Goal: Check status: Check status

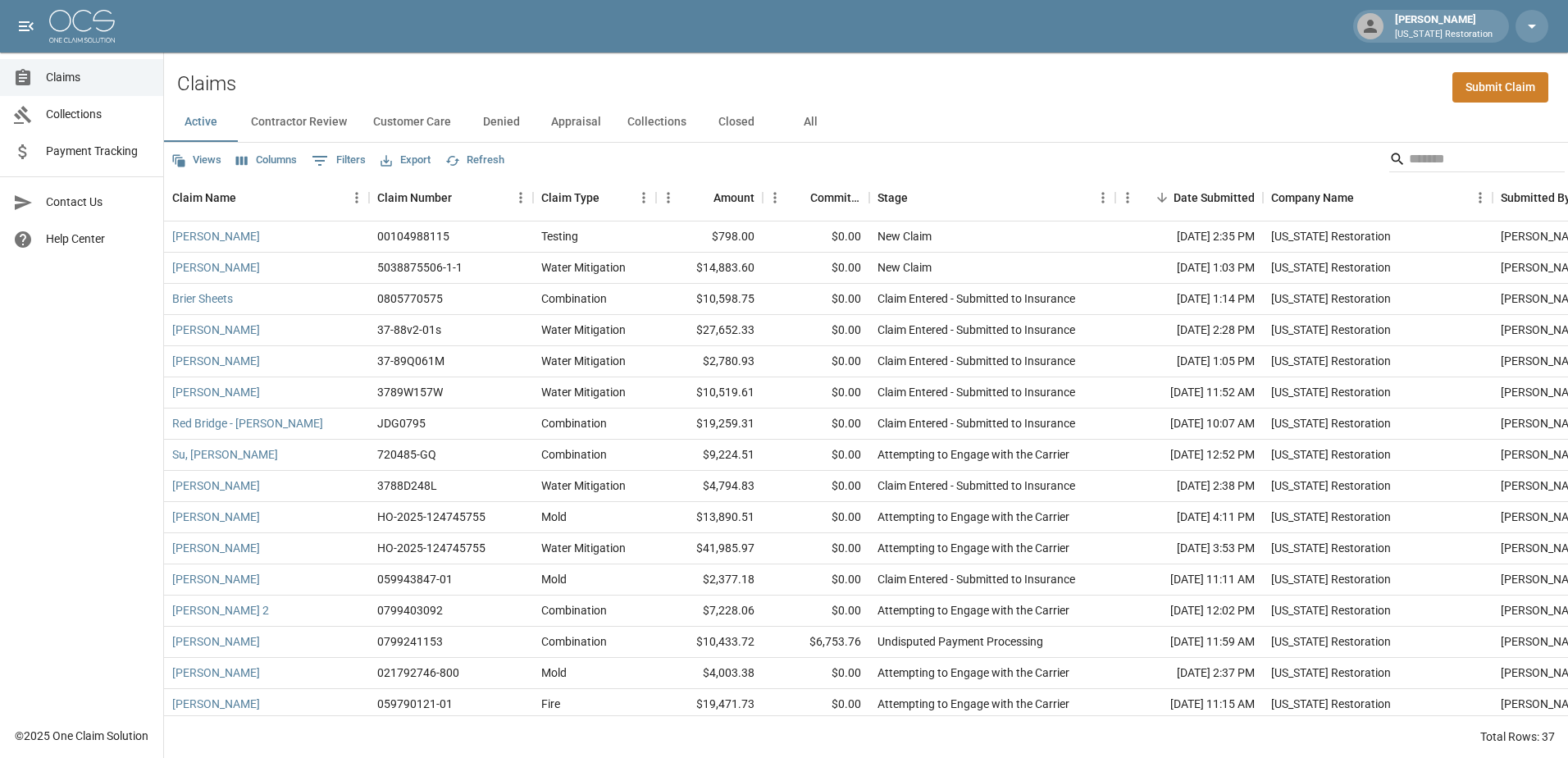
click at [65, 107] on span "Collections" at bounding box center [98, 114] width 104 height 17
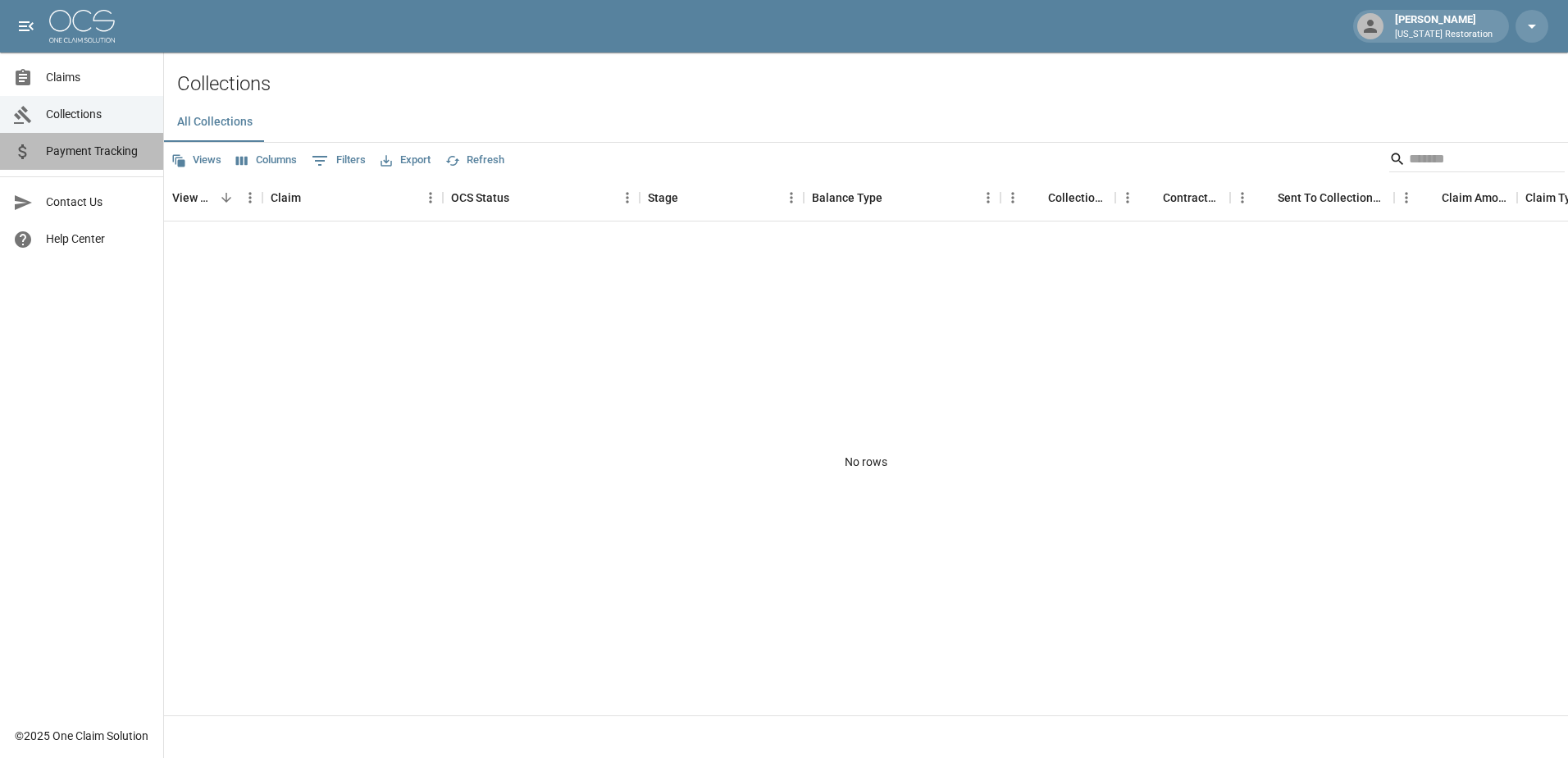
click at [105, 154] on span "Payment Tracking" at bounding box center [98, 151] width 104 height 17
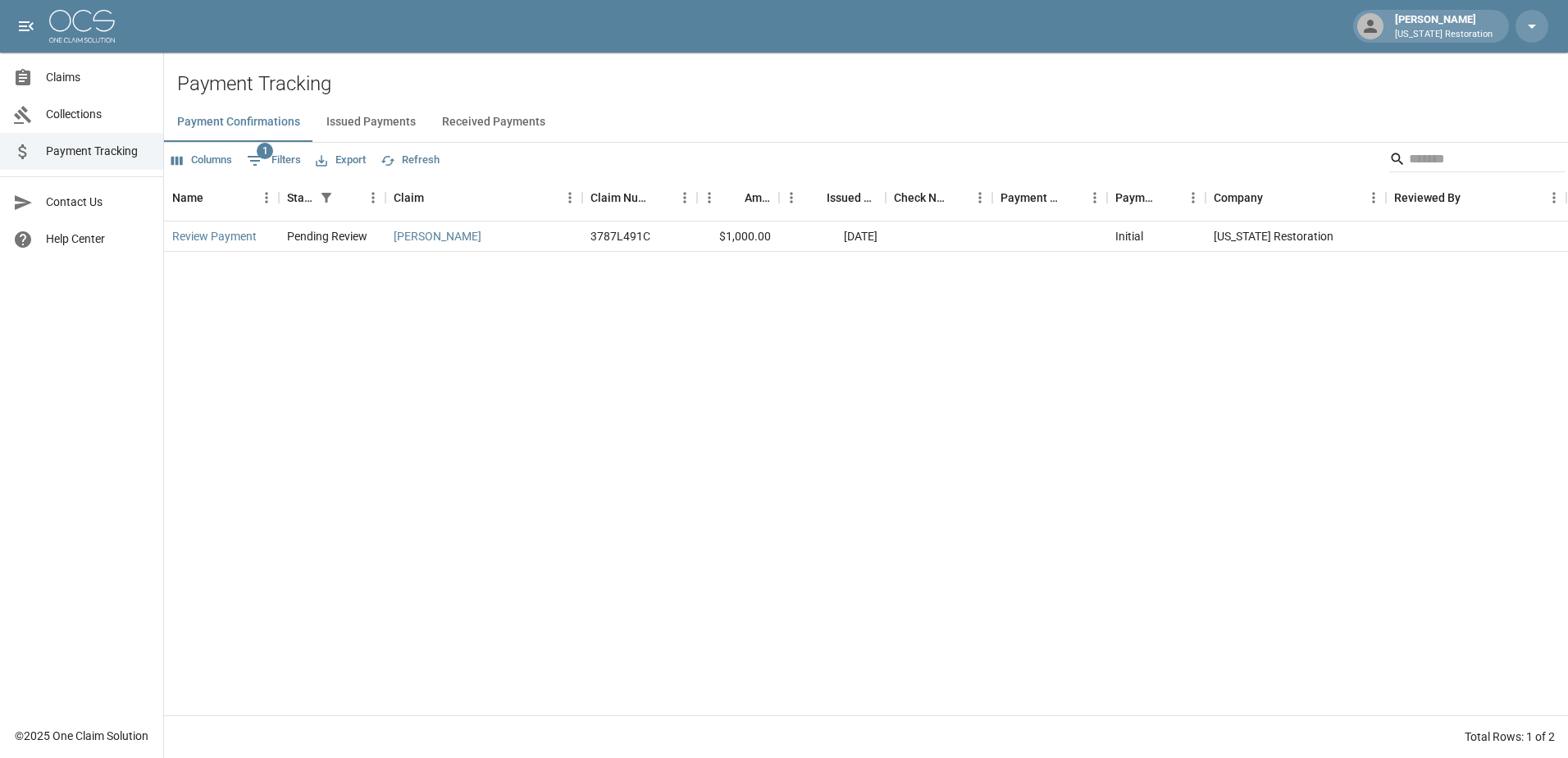
click at [390, 127] on button "Issued Payments" at bounding box center [371, 122] width 116 height 39
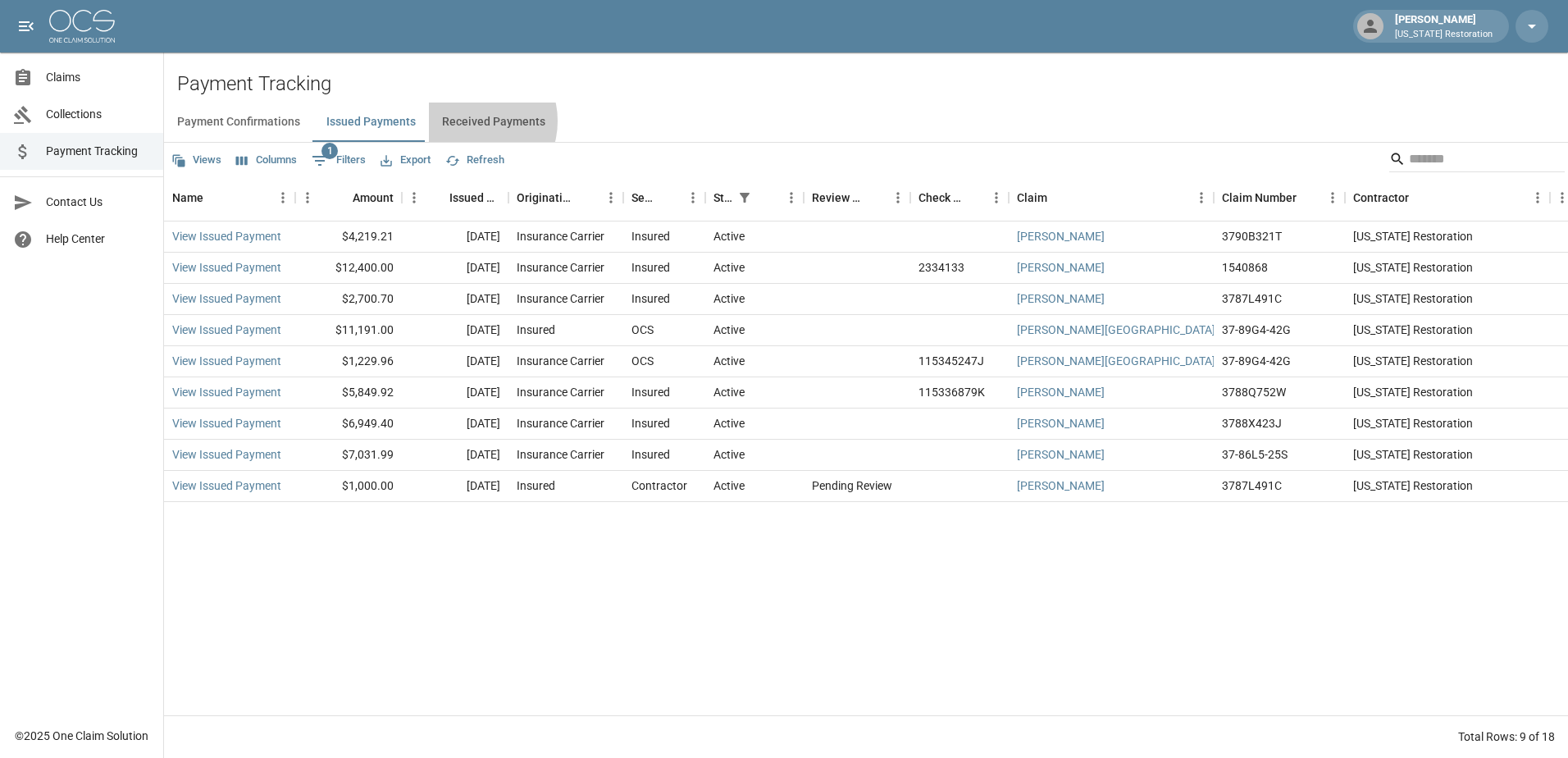
click at [470, 122] on button "Received Payments" at bounding box center [494, 122] width 130 height 39
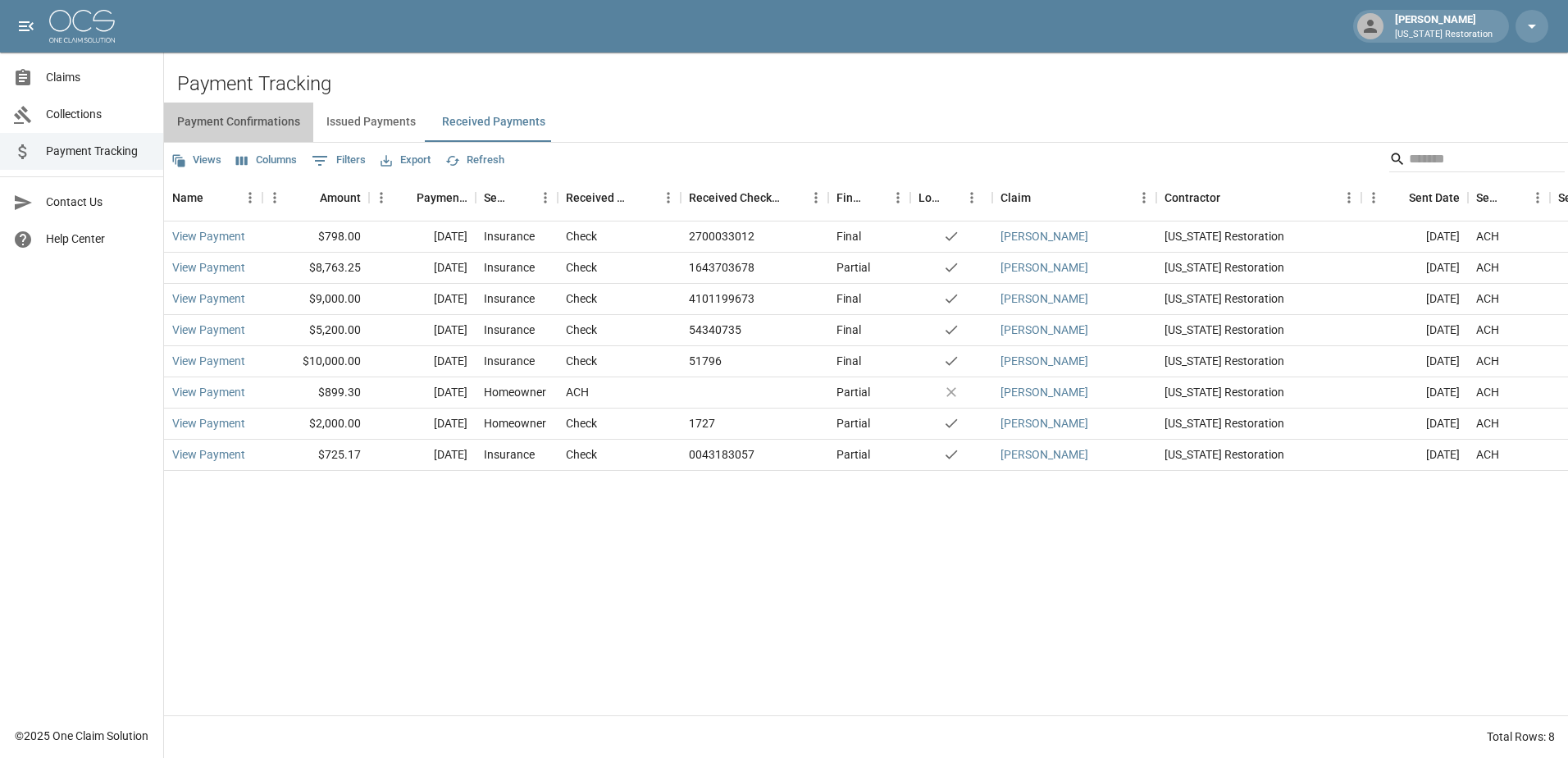
click at [215, 124] on button "Payment Confirmations" at bounding box center [239, 122] width 150 height 39
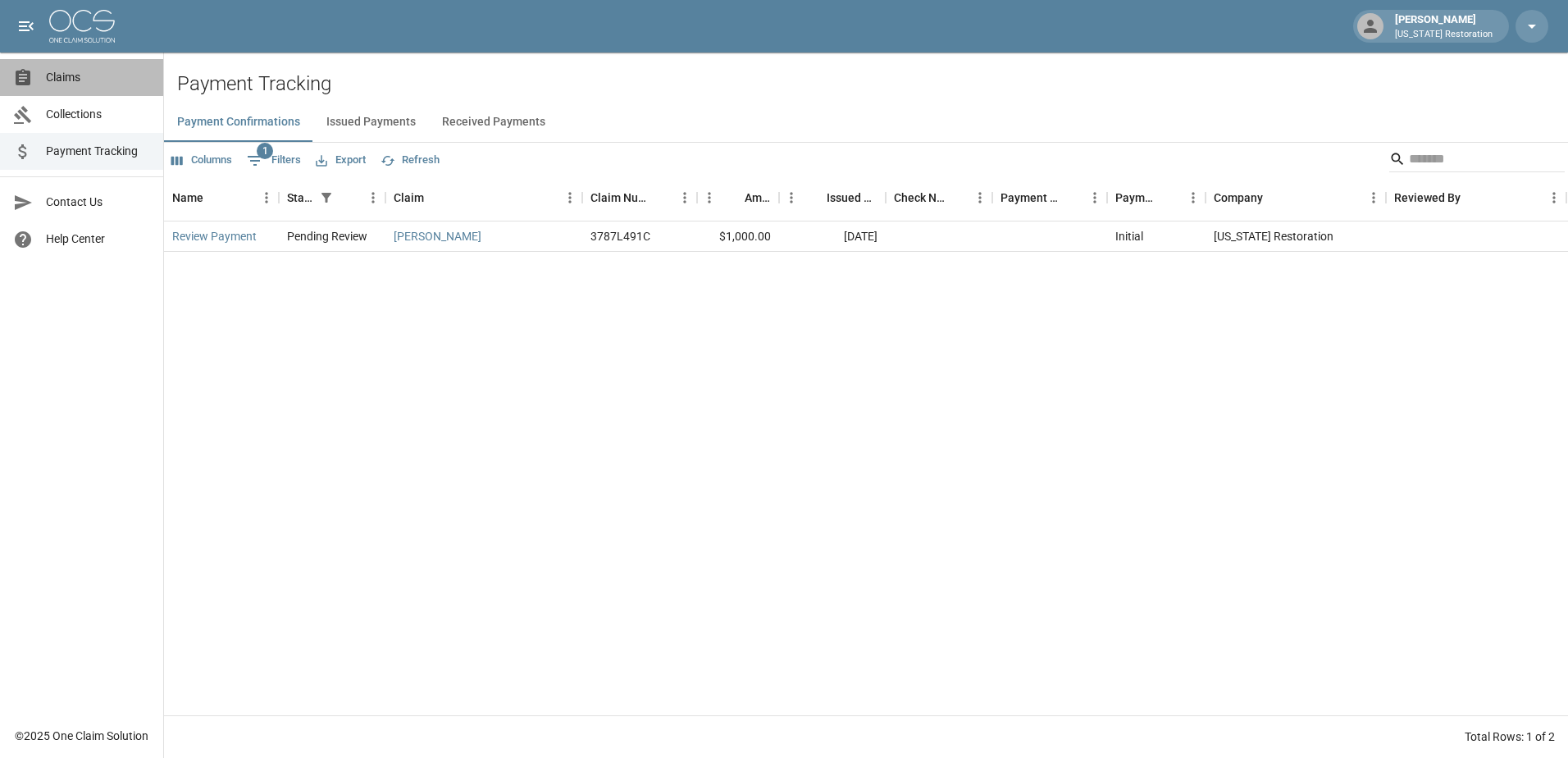
click at [92, 95] on link "Claims" at bounding box center [81, 77] width 164 height 37
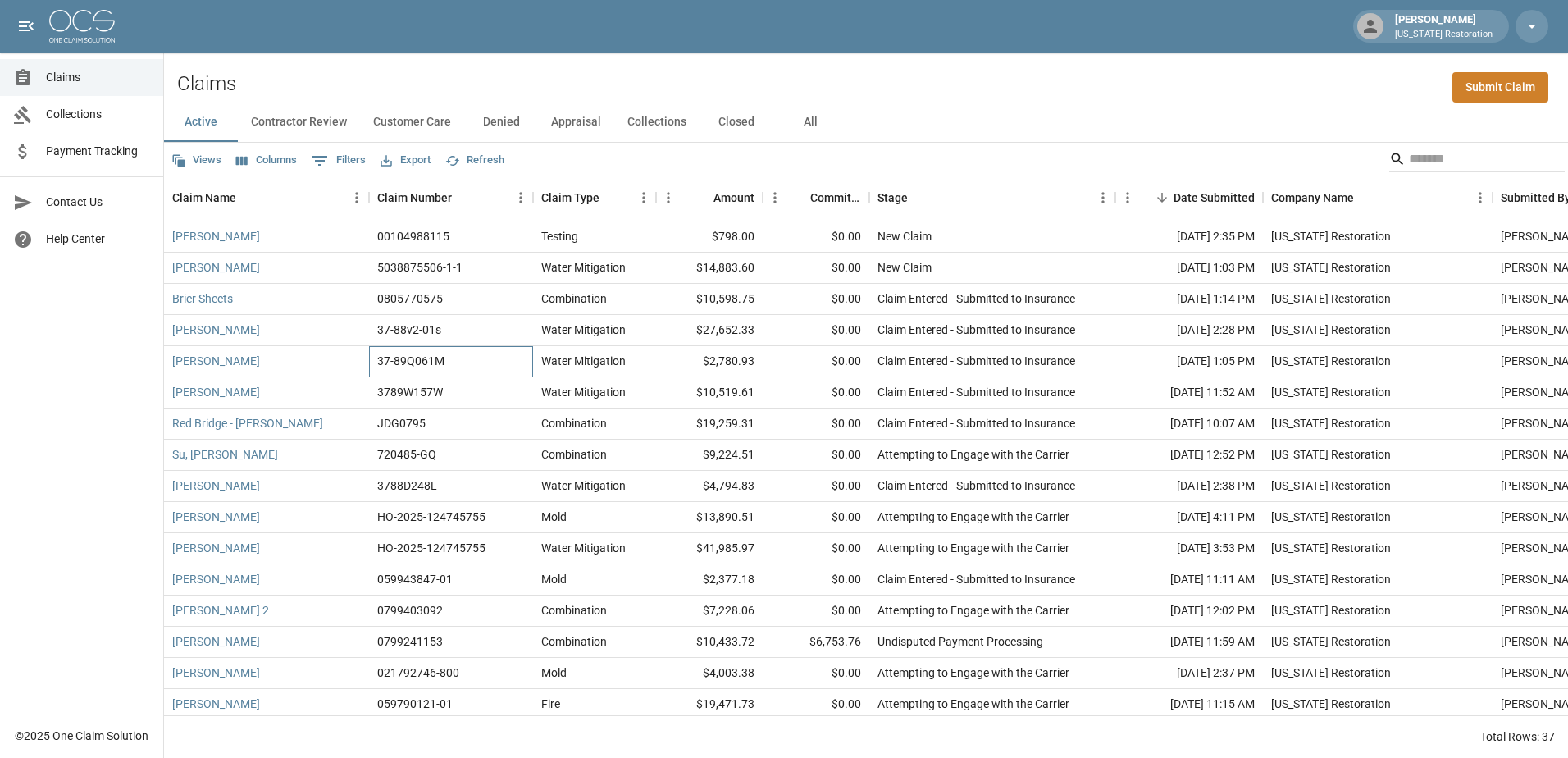
click at [492, 365] on div "37-89Q061M" at bounding box center [451, 362] width 164 height 31
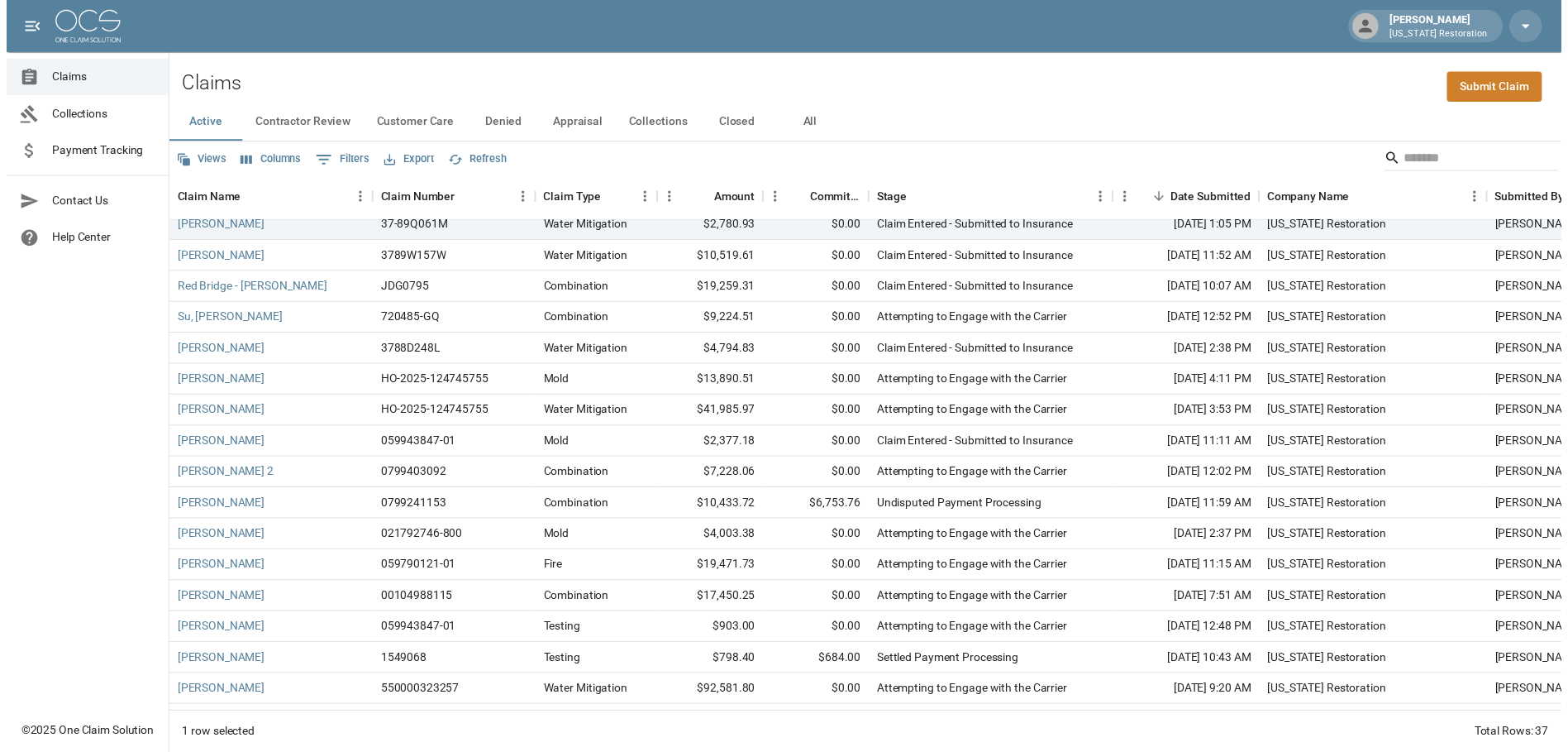
scroll to position [166, 0]
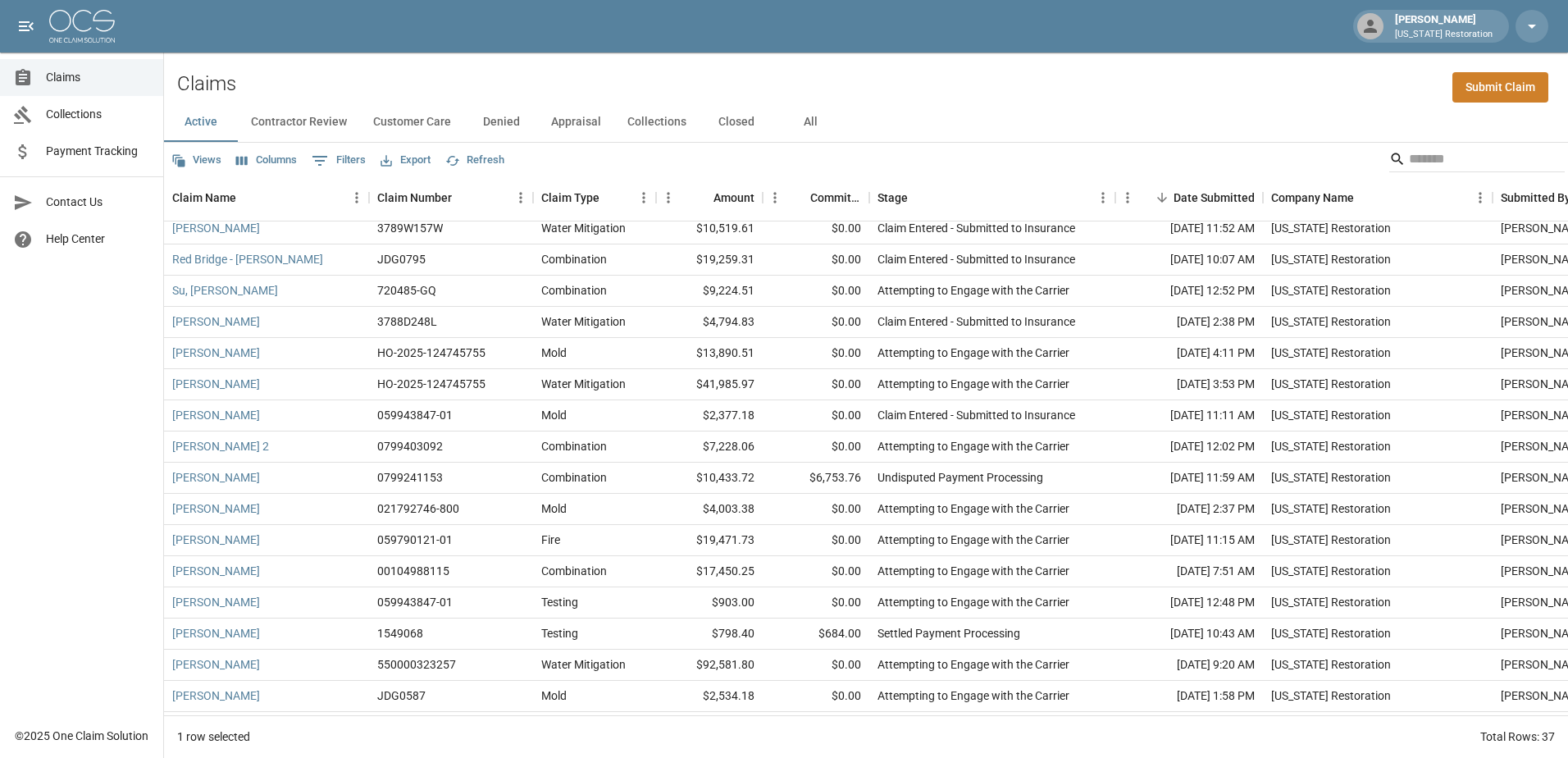
click at [87, 143] on span "Payment Tracking" at bounding box center [98, 151] width 104 height 17
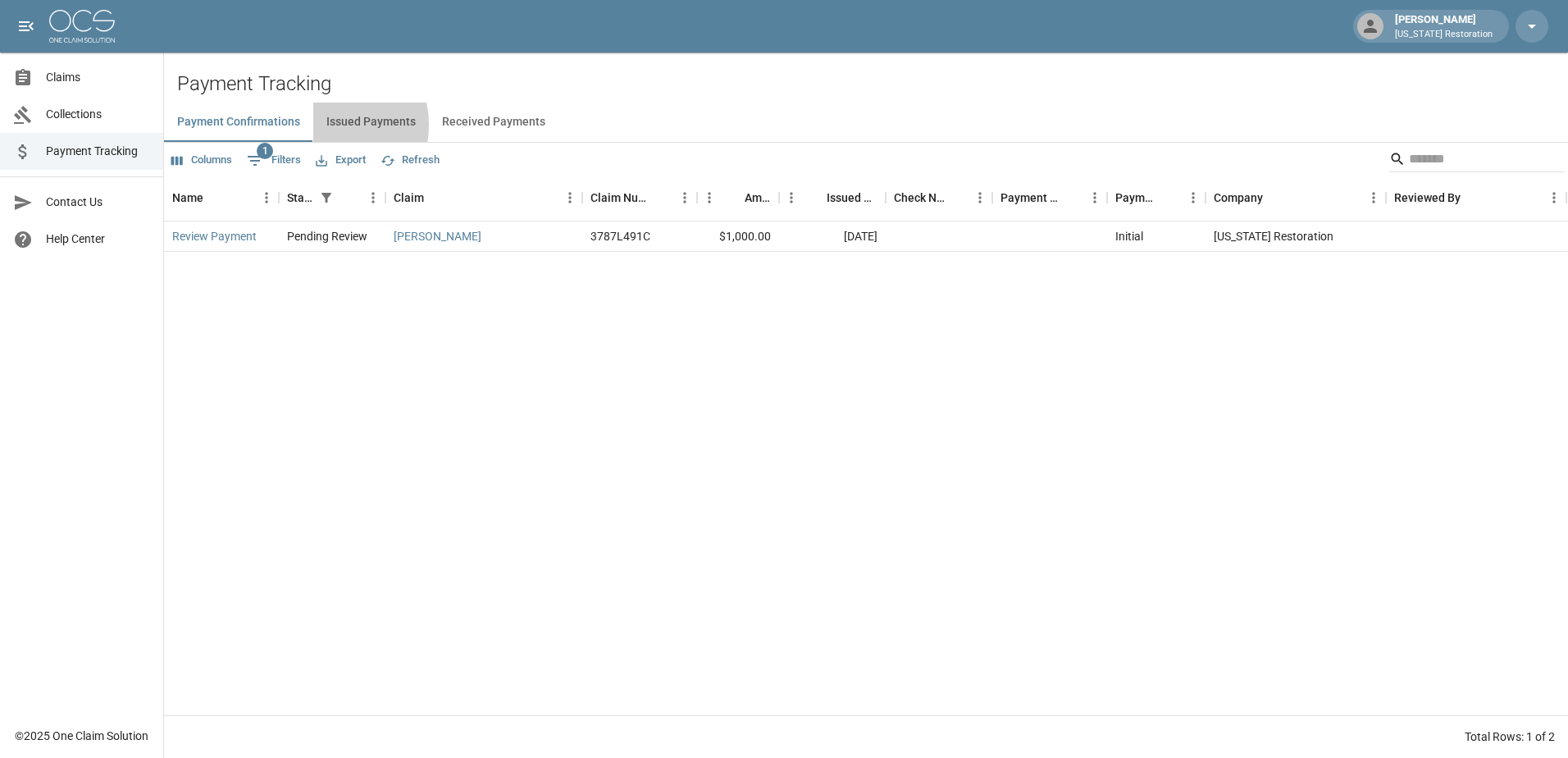
click at [325, 126] on button "Issued Payments" at bounding box center [371, 122] width 116 height 39
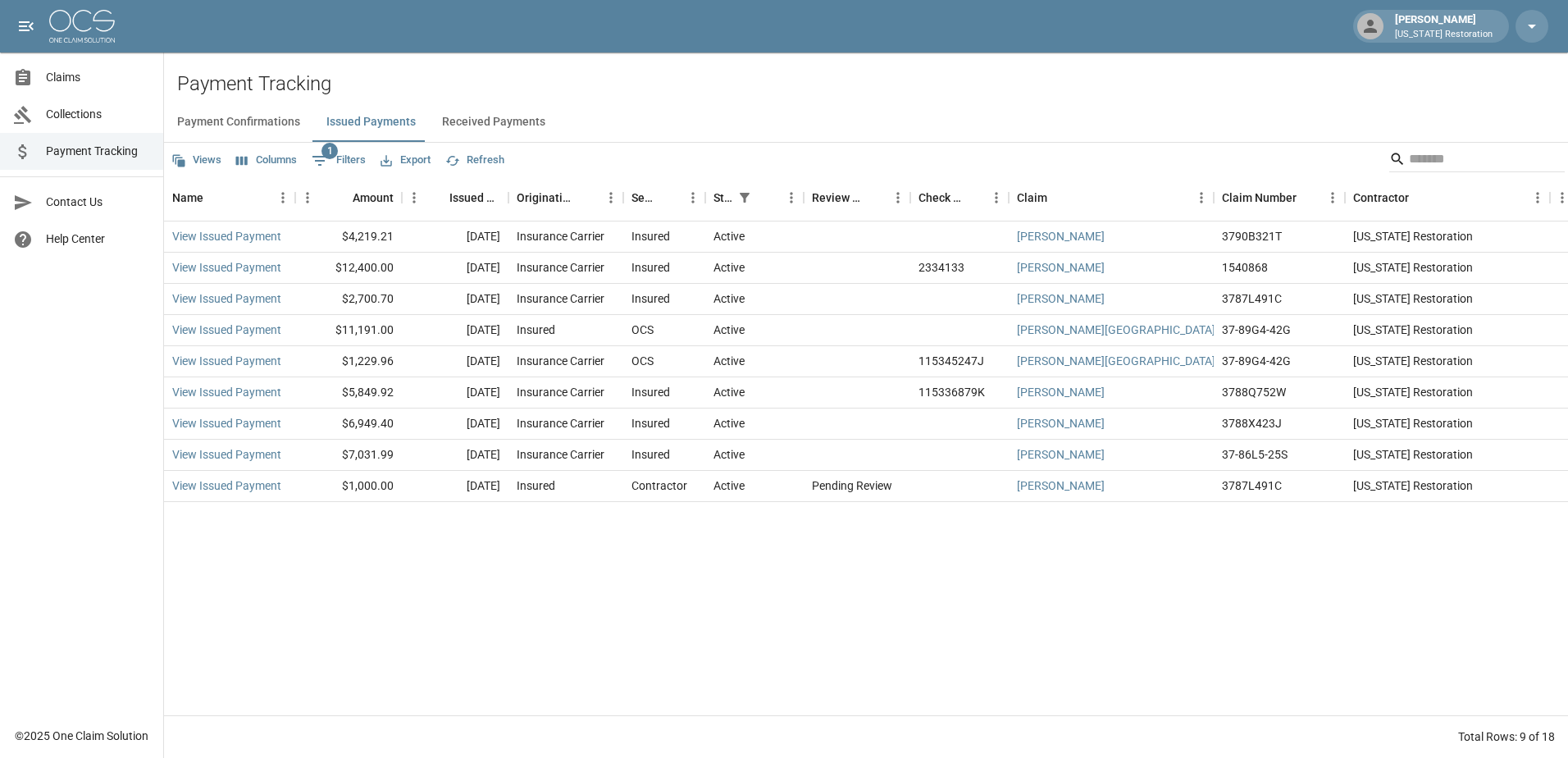
click at [476, 133] on button "Received Payments" at bounding box center [494, 122] width 130 height 39
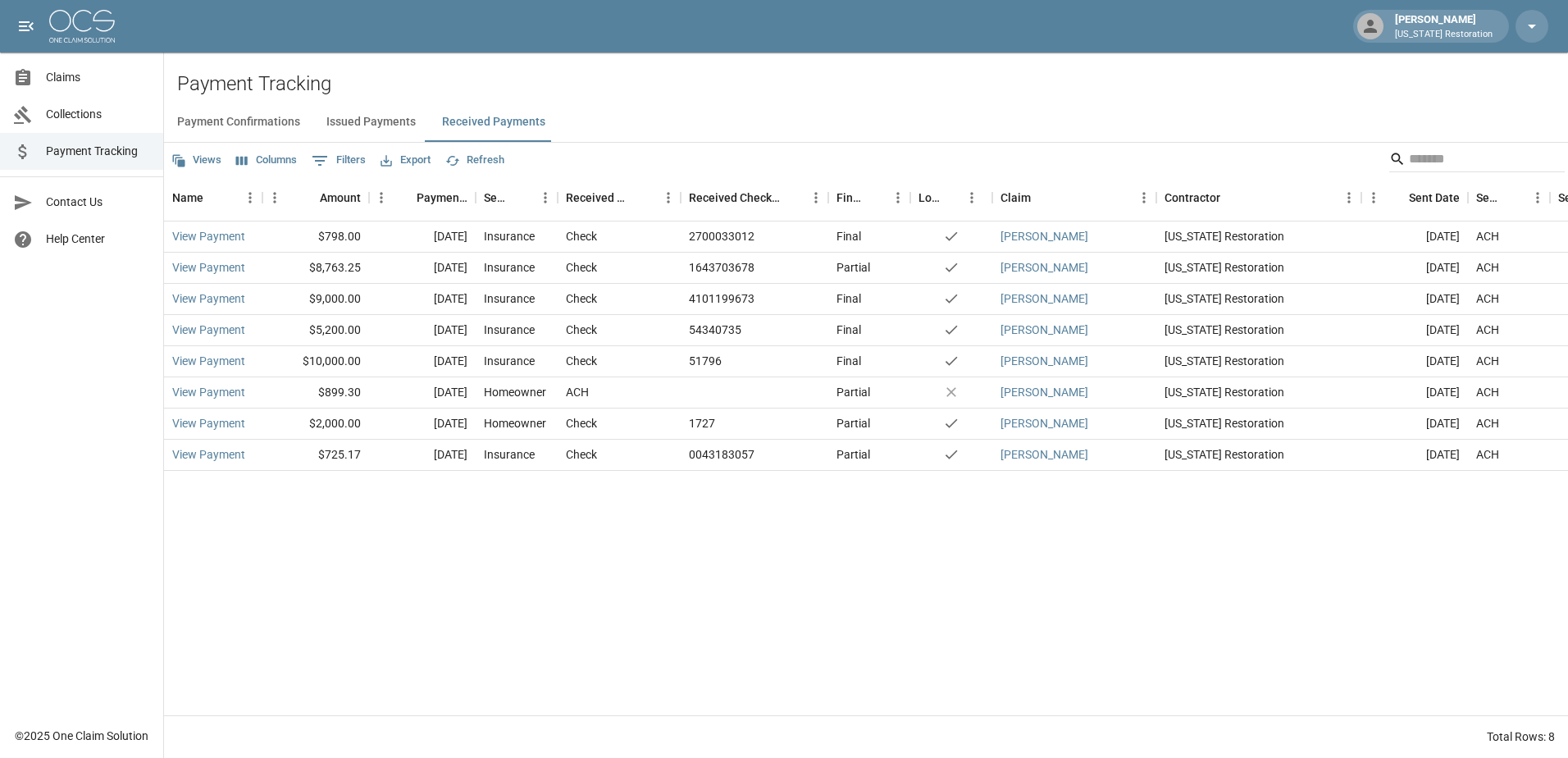
click at [407, 125] on button "Issued Payments" at bounding box center [371, 122] width 116 height 39
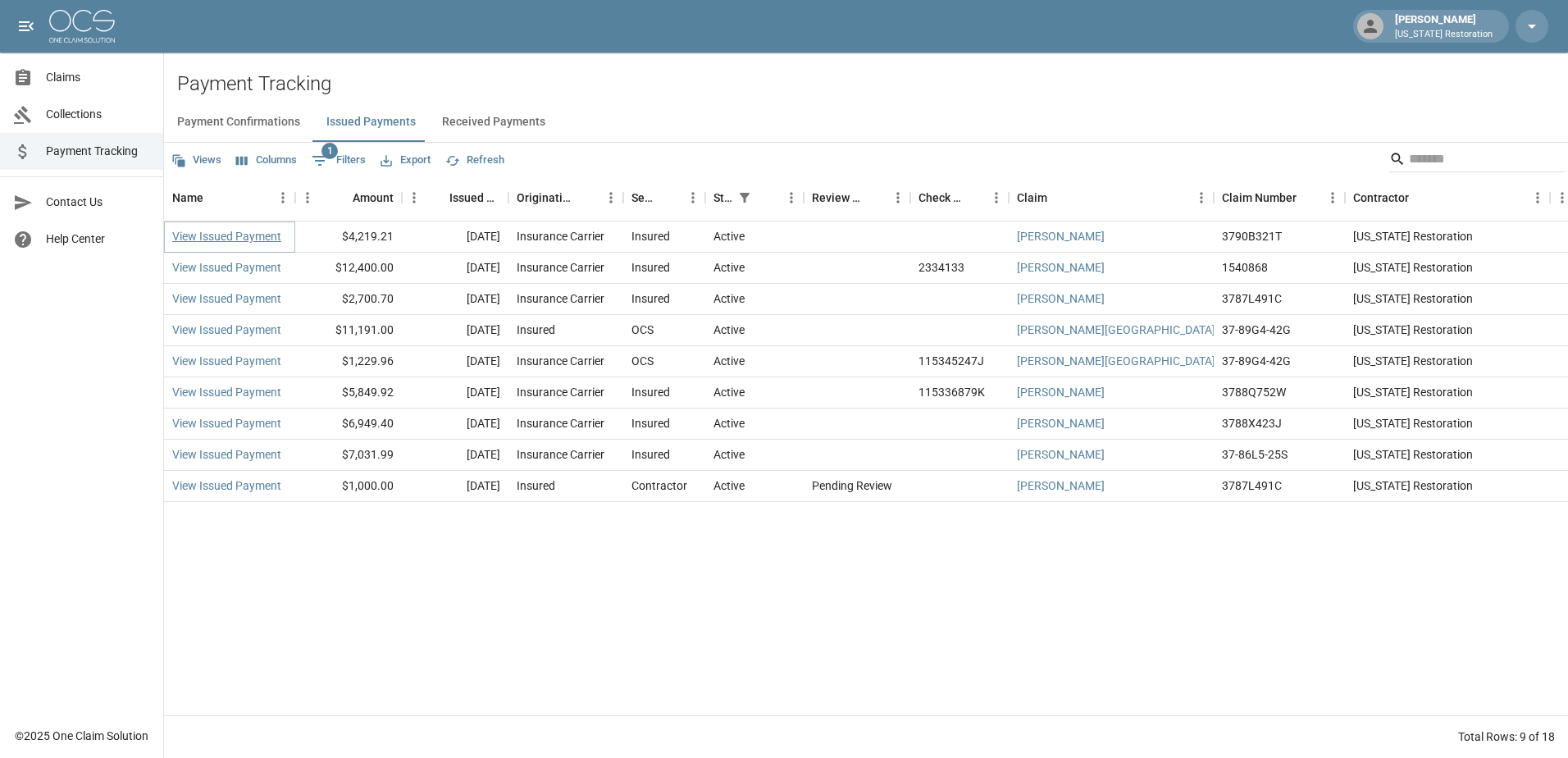
click at [255, 233] on link "View Issued Payment" at bounding box center [226, 236] width 109 height 16
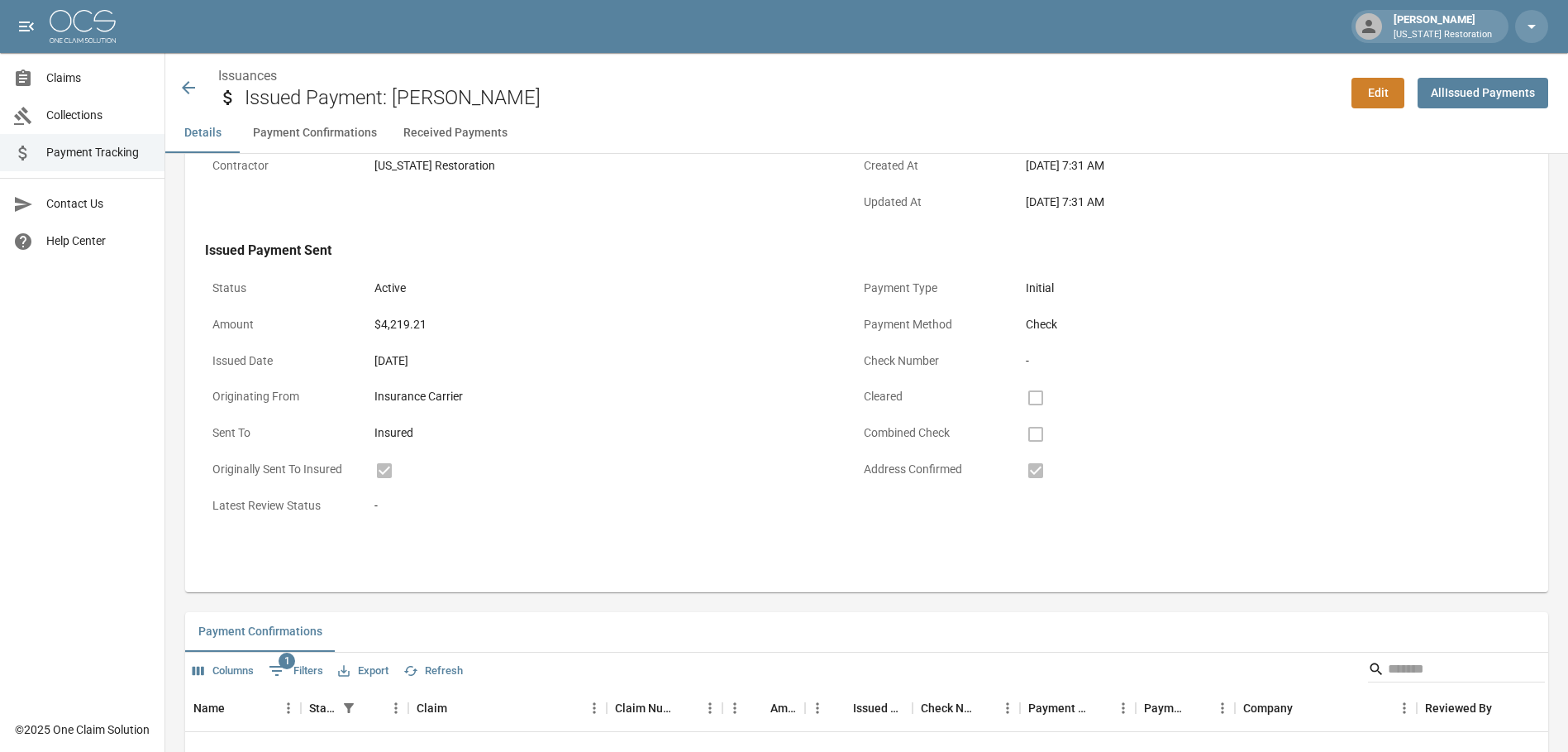
scroll to position [58, 0]
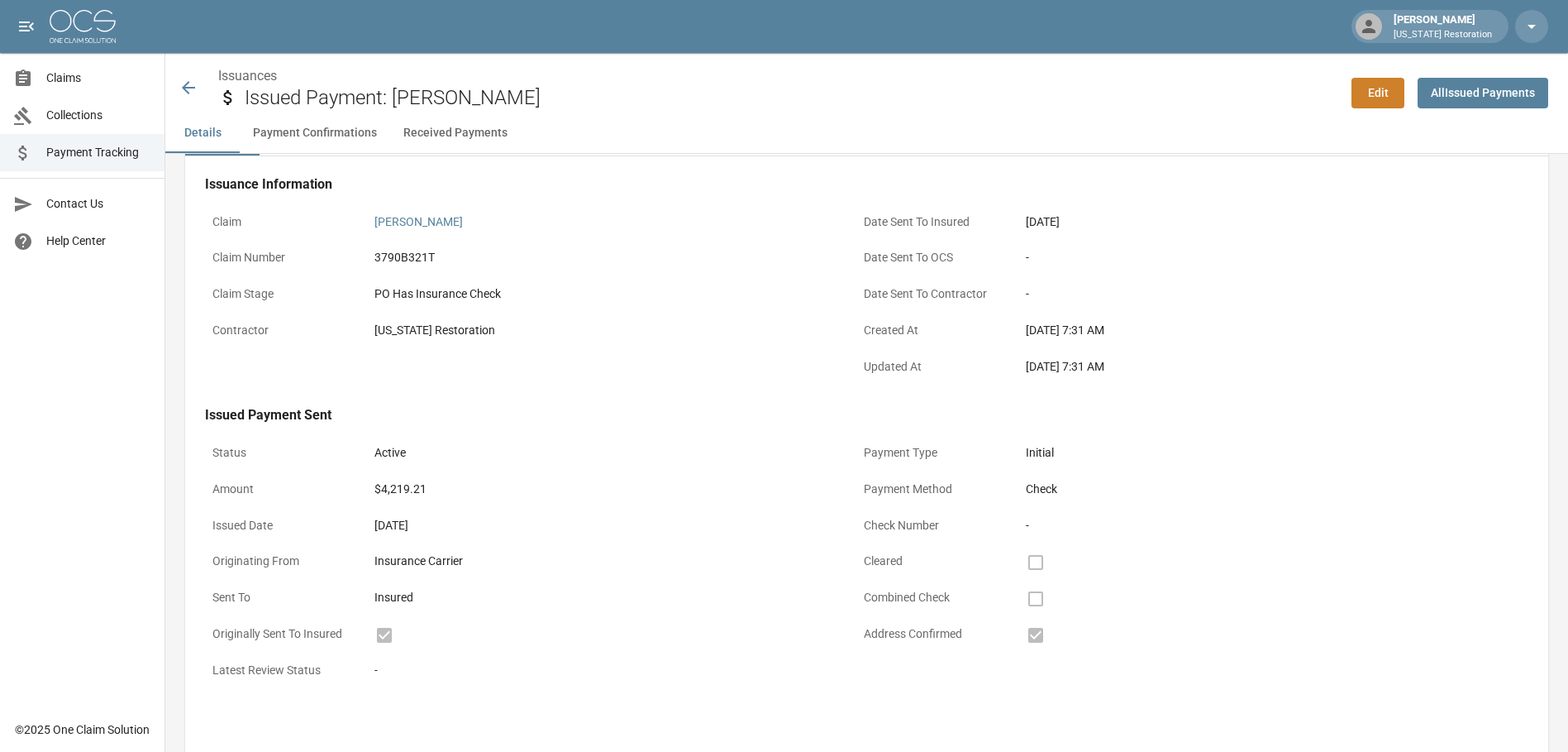
click at [281, 139] on button "Payment Confirmations" at bounding box center [315, 133] width 151 height 40
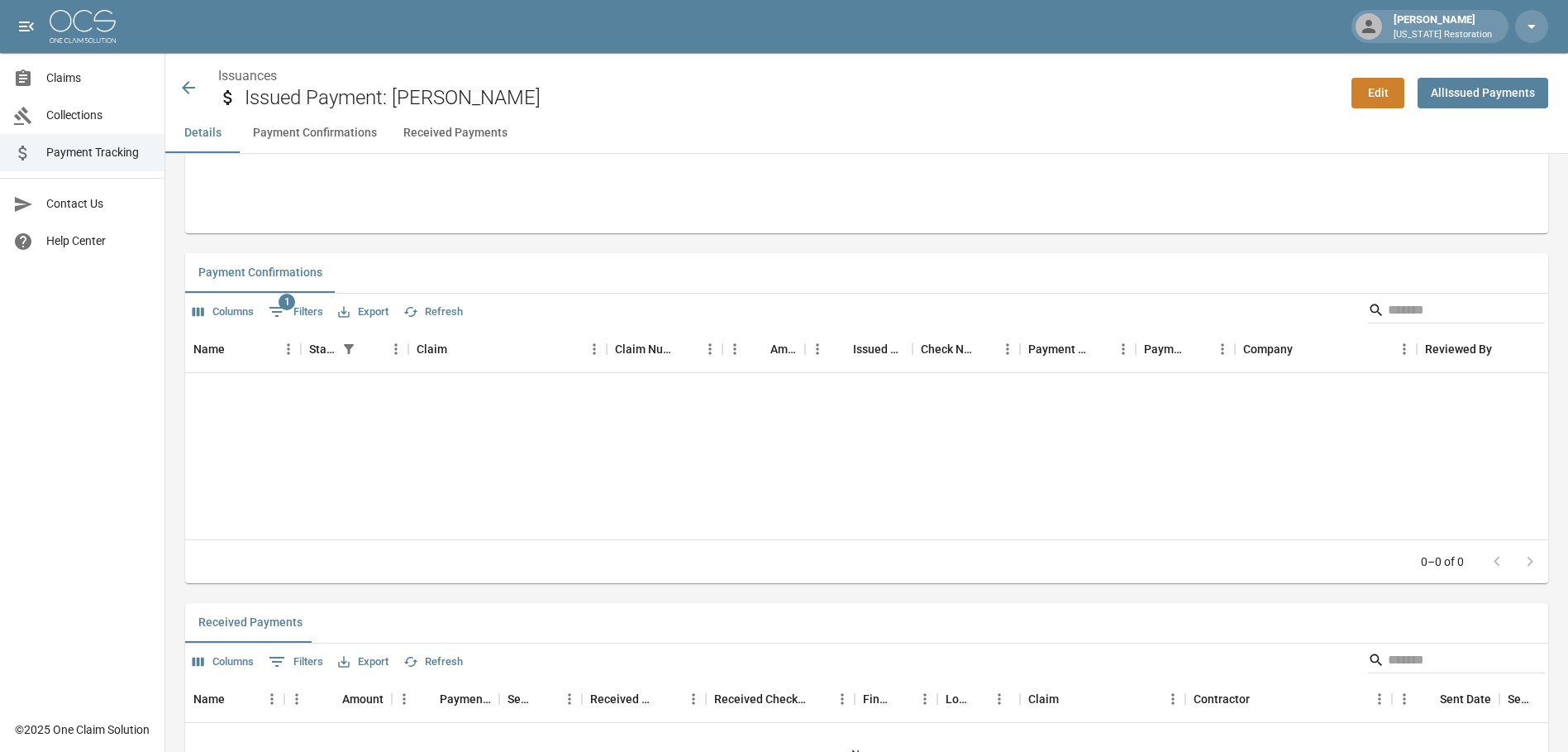
scroll to position [628, 0]
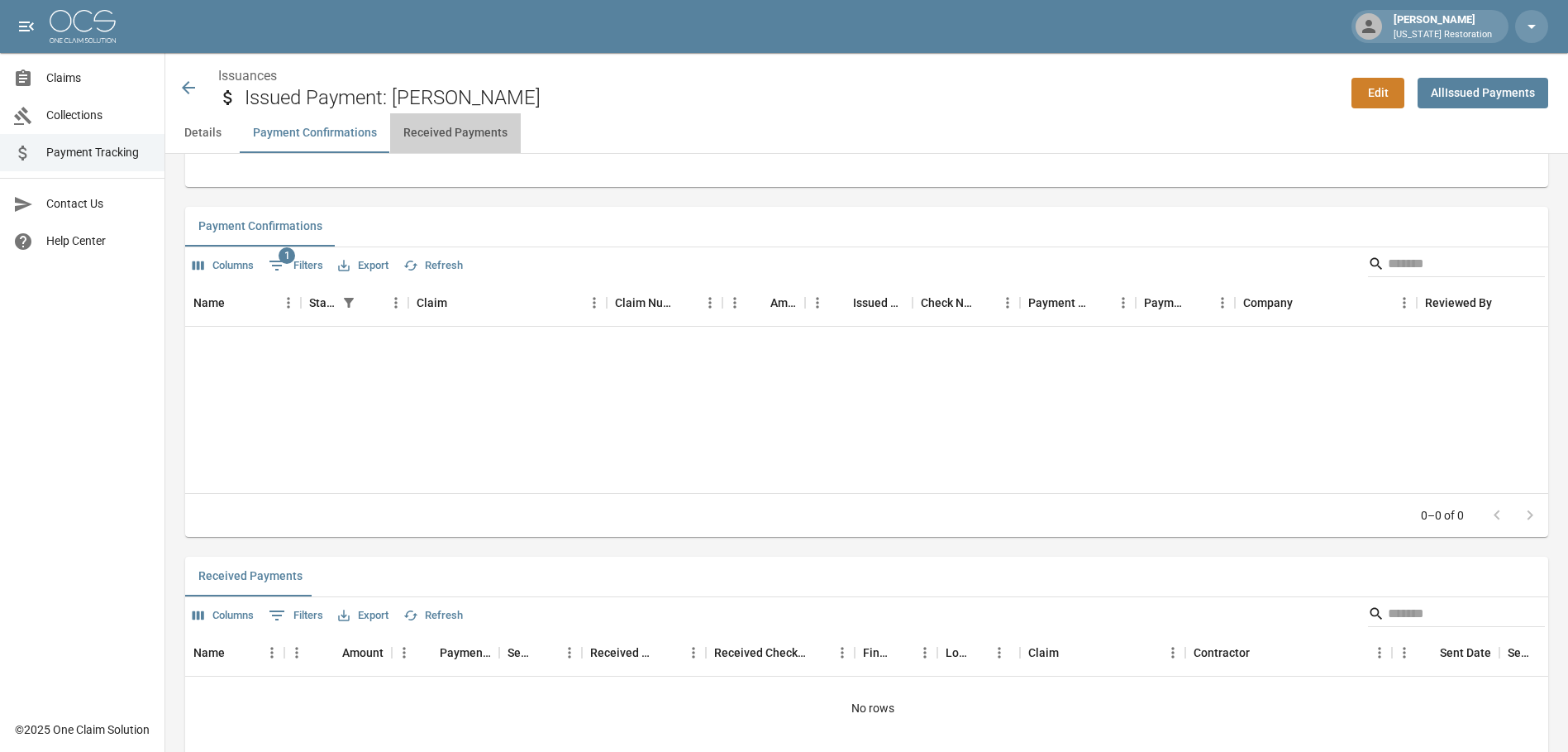
click at [494, 137] on button "Received Payments" at bounding box center [456, 133] width 131 height 40
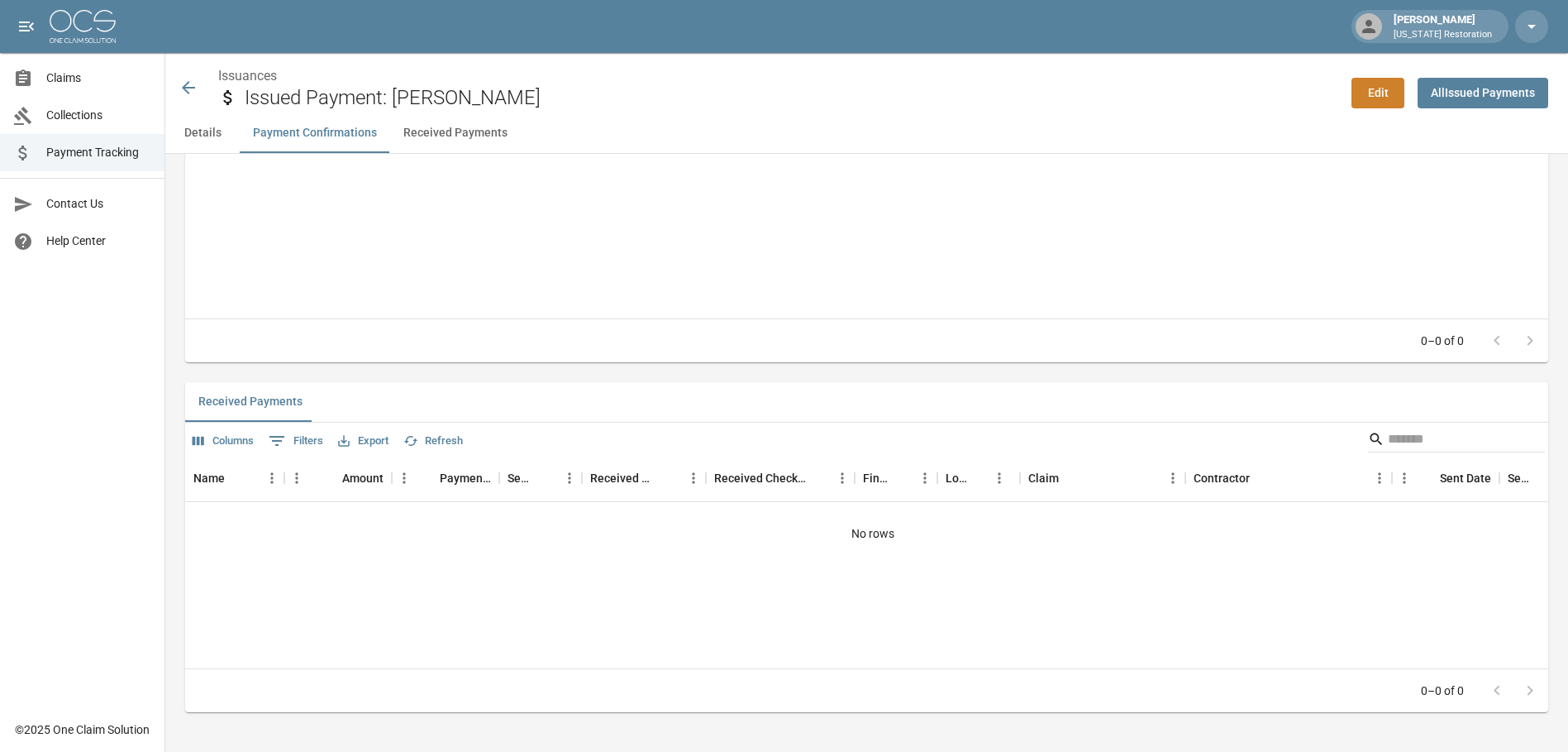
click at [173, 136] on button "Details" at bounding box center [203, 133] width 75 height 40
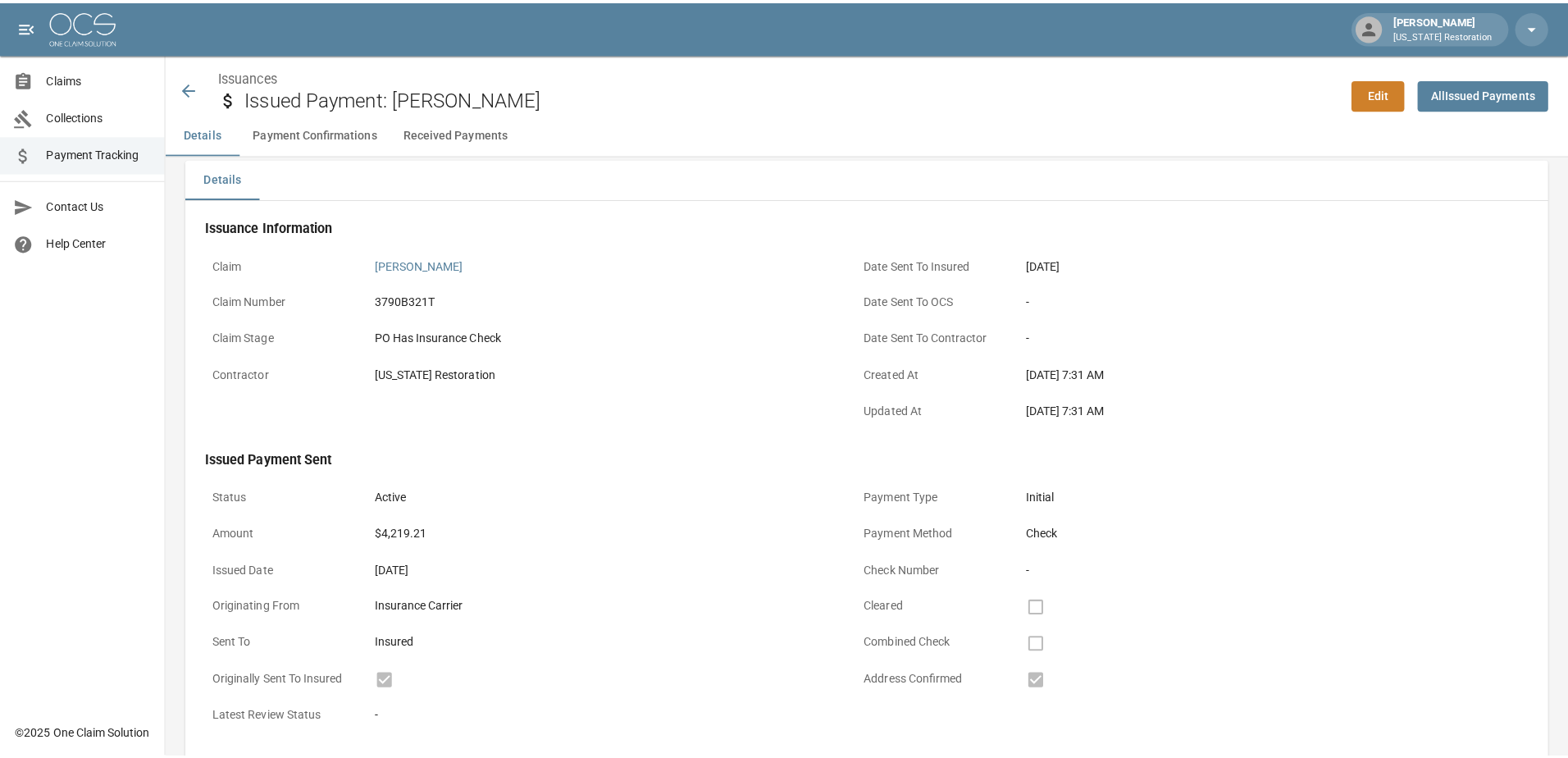
scroll to position [0, 0]
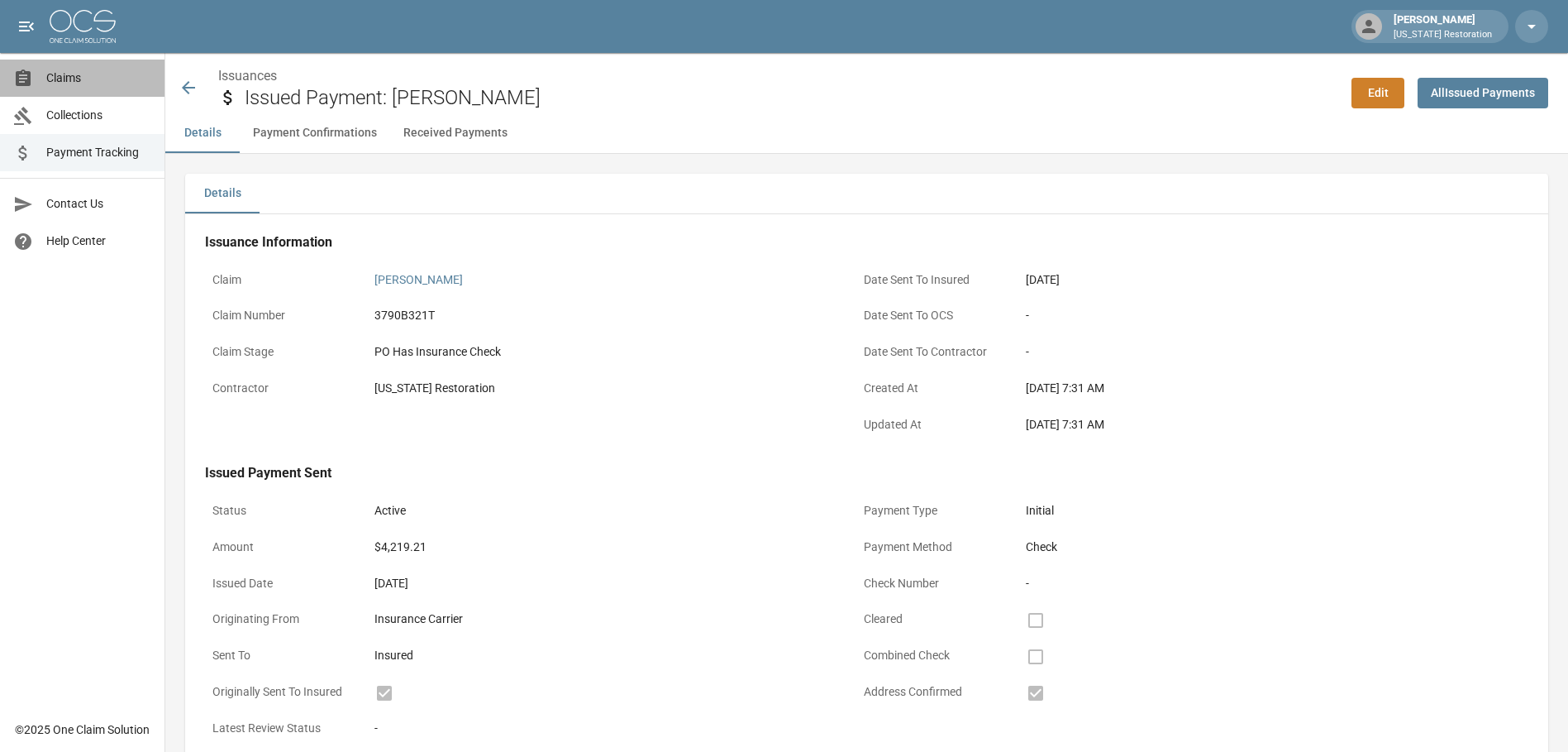
click at [51, 81] on span "Claims" at bounding box center [99, 78] width 105 height 17
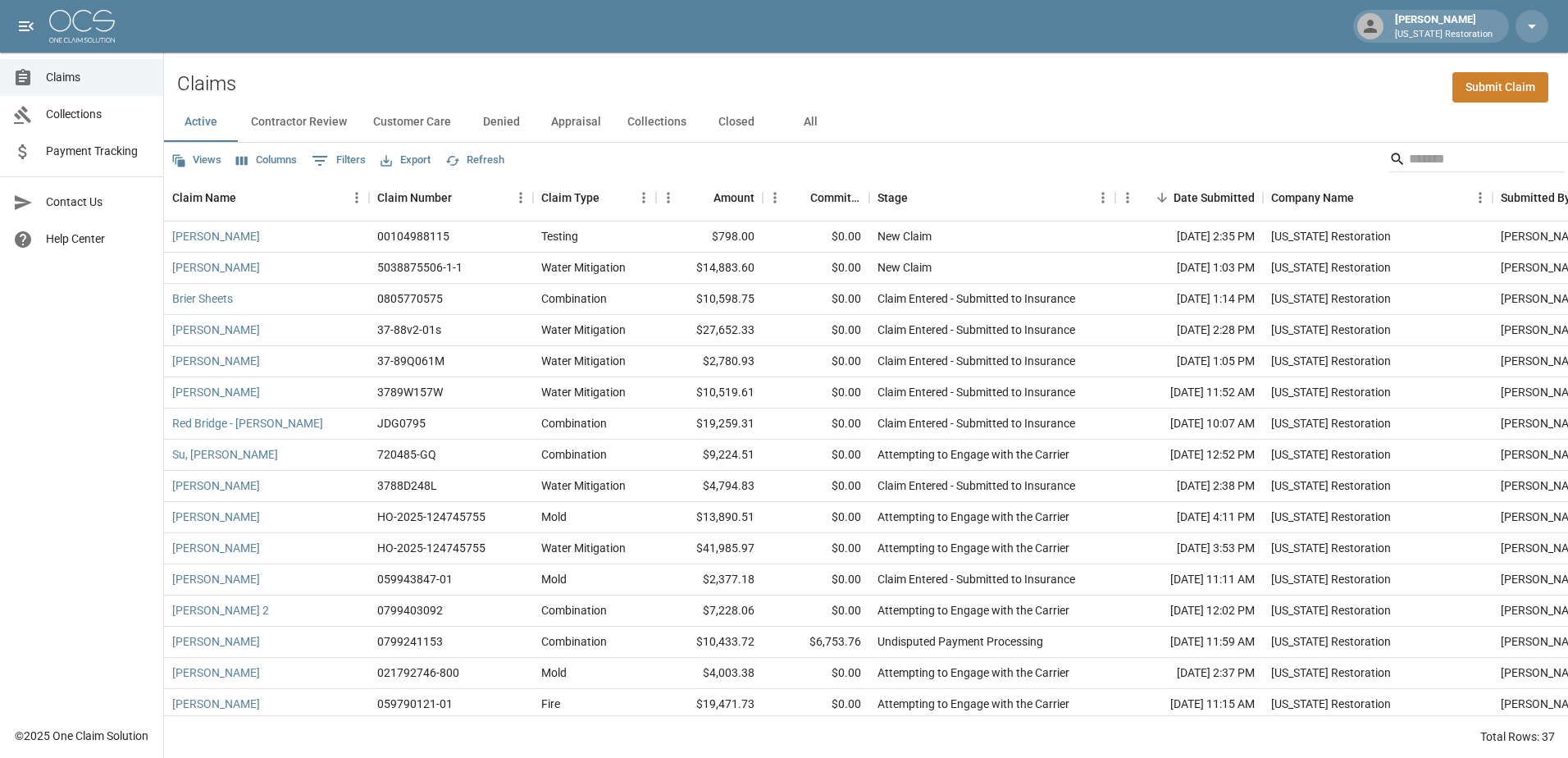
drag, startPoint x: 90, startPoint y: 356, endPoint x: 93, endPoint y: 372, distance: 16.3
click at [90, 356] on div "Claims Collections Payment Tracking Contact Us Help Center" at bounding box center [81, 358] width 164 height 718
click at [299, 115] on button "Contractor Review" at bounding box center [298, 122] width 123 height 39
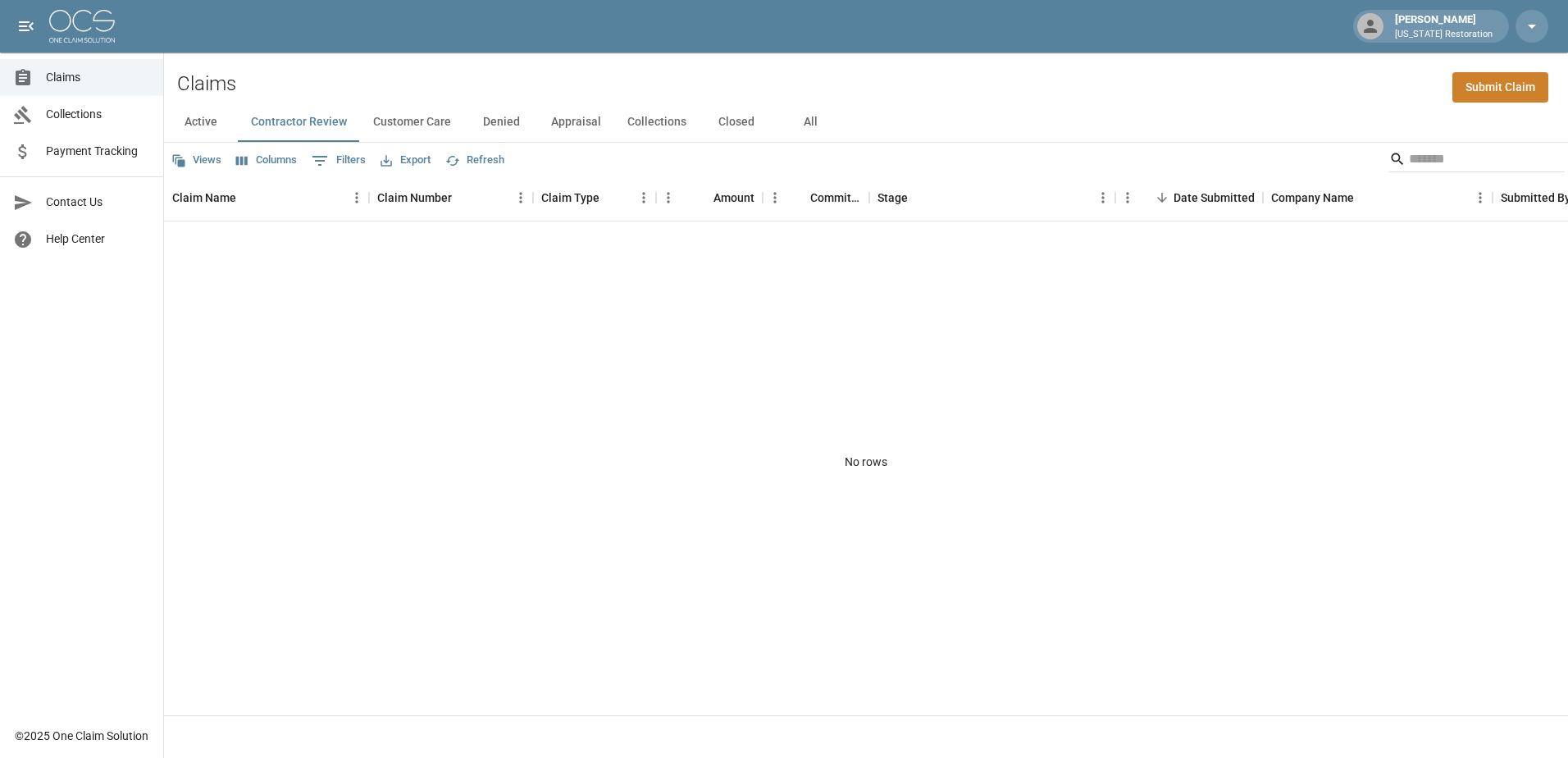
click at [414, 120] on button "Customer Care" at bounding box center [412, 122] width 104 height 39
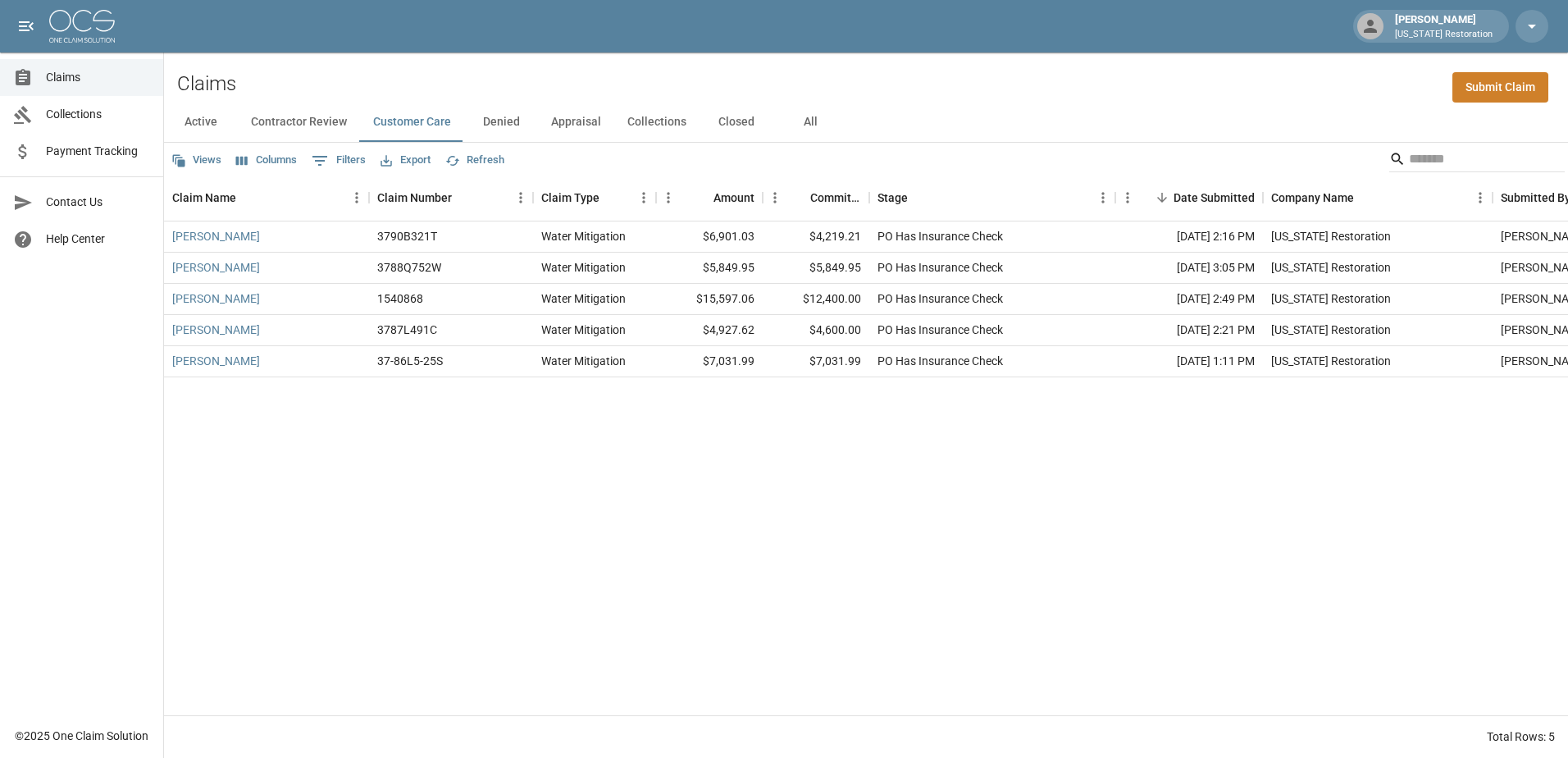
click at [511, 125] on button "Denied" at bounding box center [502, 122] width 74 height 39
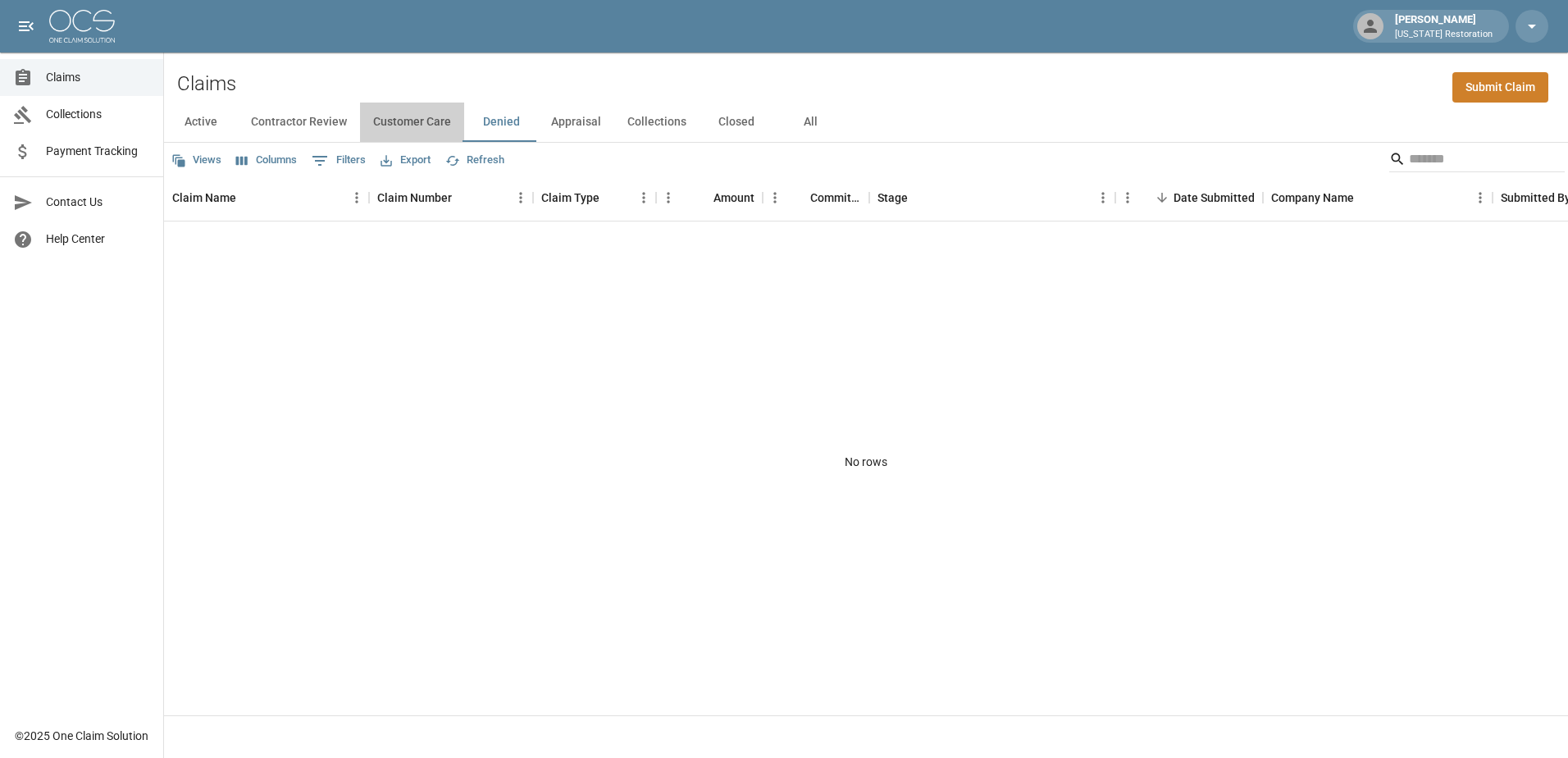
click at [417, 120] on button "Customer Care" at bounding box center [412, 122] width 104 height 39
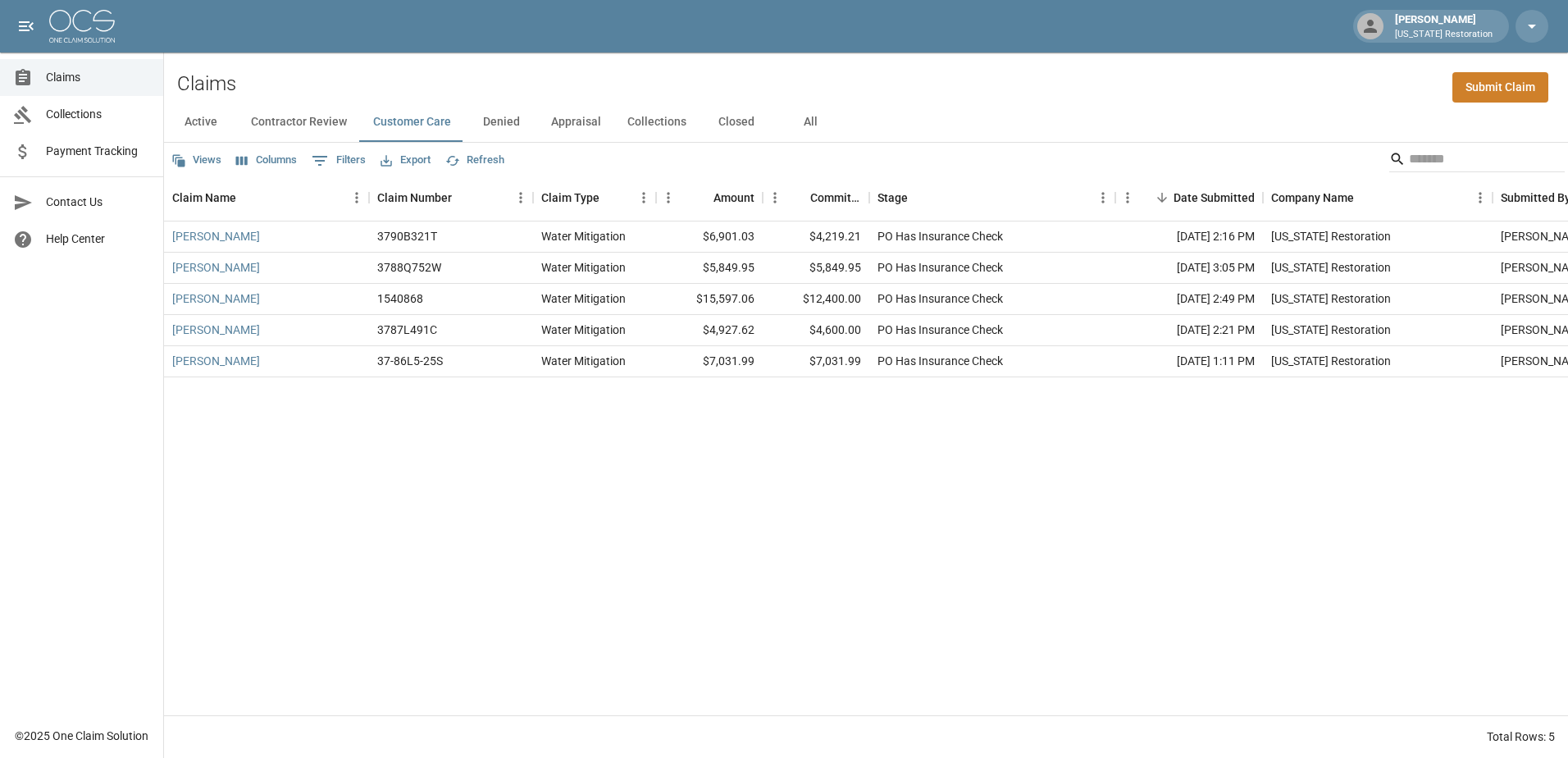
click at [605, 122] on button "Appraisal" at bounding box center [576, 122] width 76 height 39
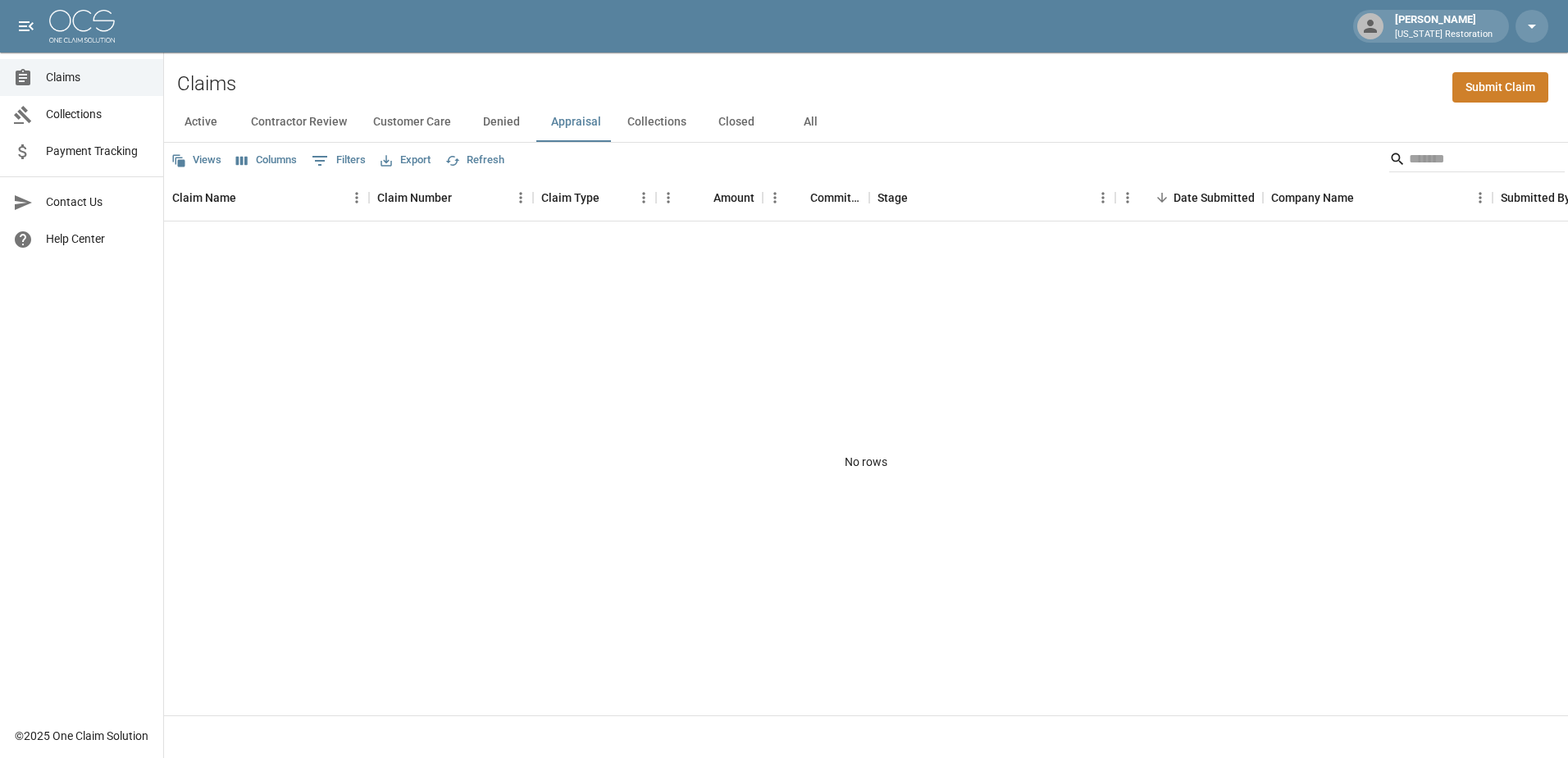
click at [648, 118] on button "Collections" at bounding box center [657, 122] width 86 height 39
click at [724, 113] on button "Closed" at bounding box center [737, 122] width 74 height 39
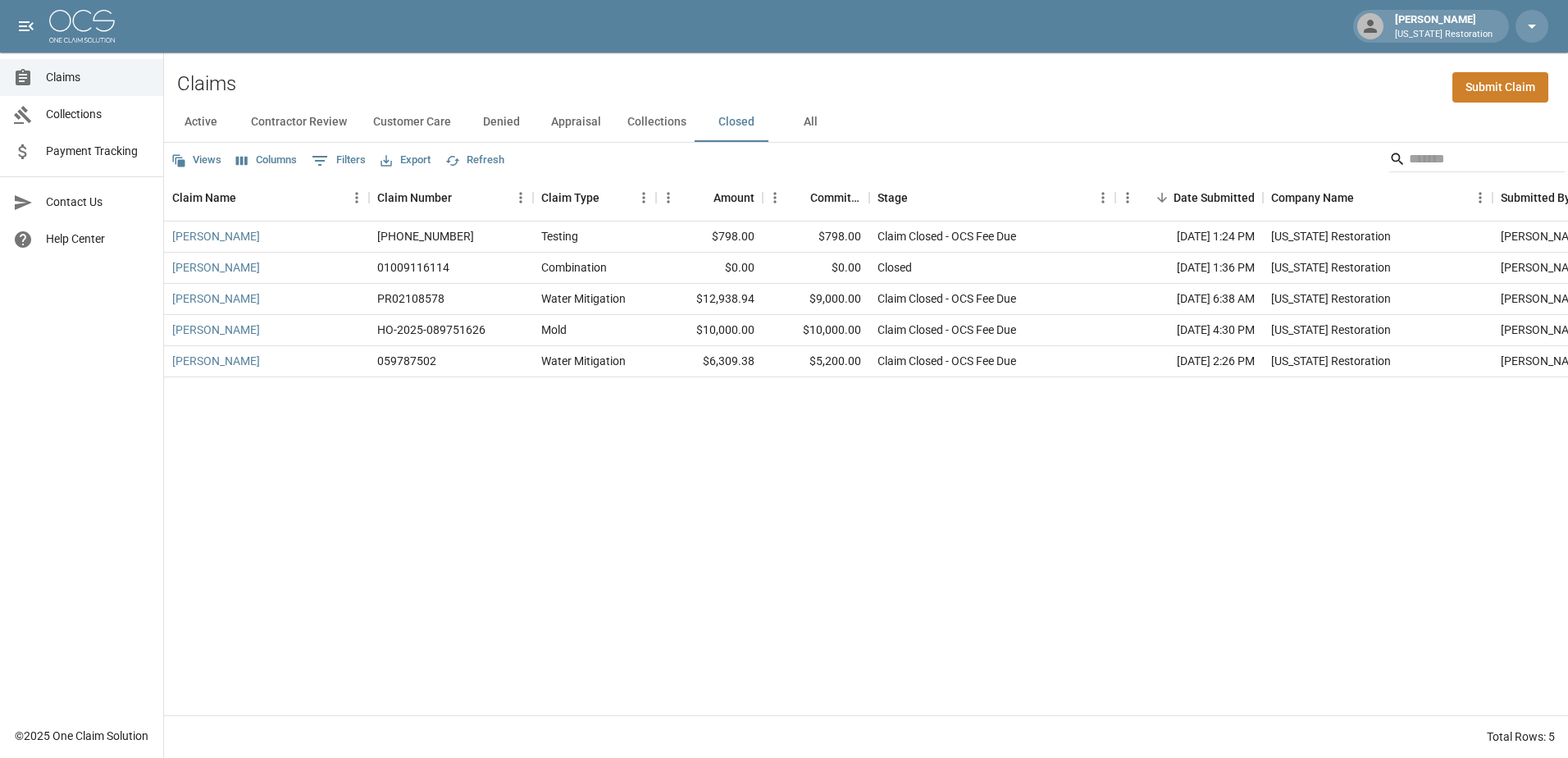
click at [808, 123] on button "All" at bounding box center [811, 122] width 74 height 39
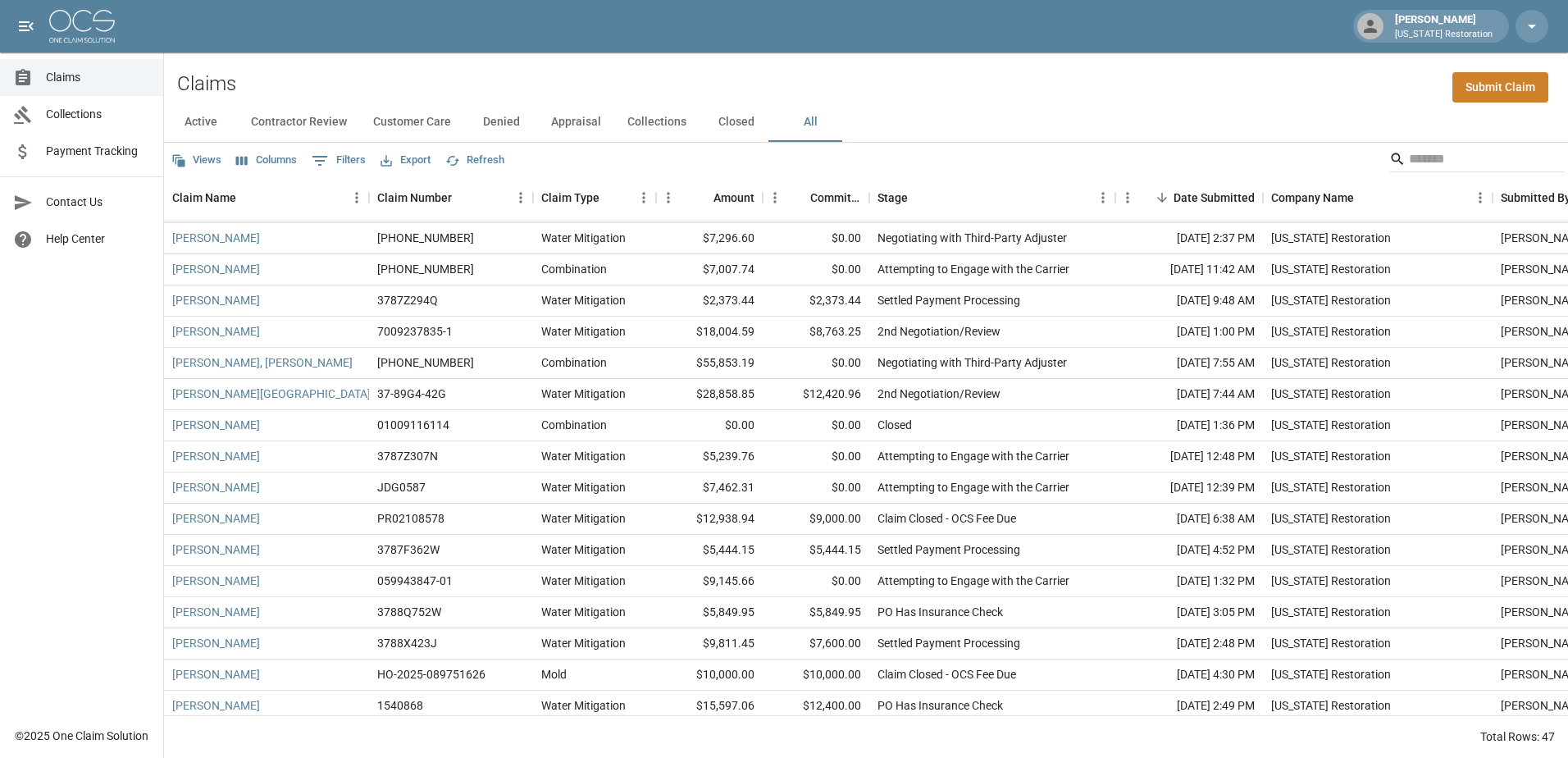
scroll to position [820, 0]
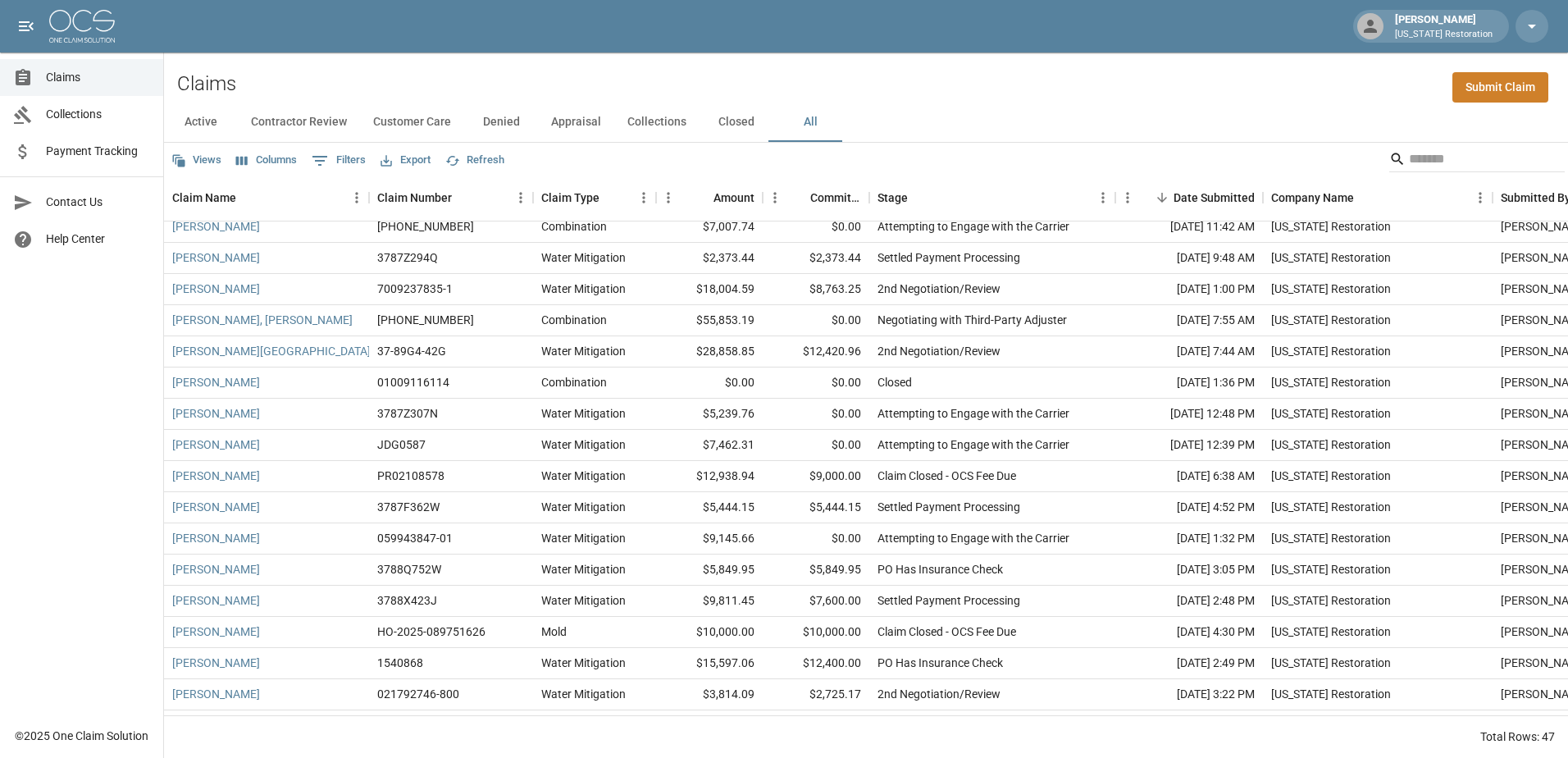
click at [212, 122] on button "Active" at bounding box center [201, 122] width 74 height 39
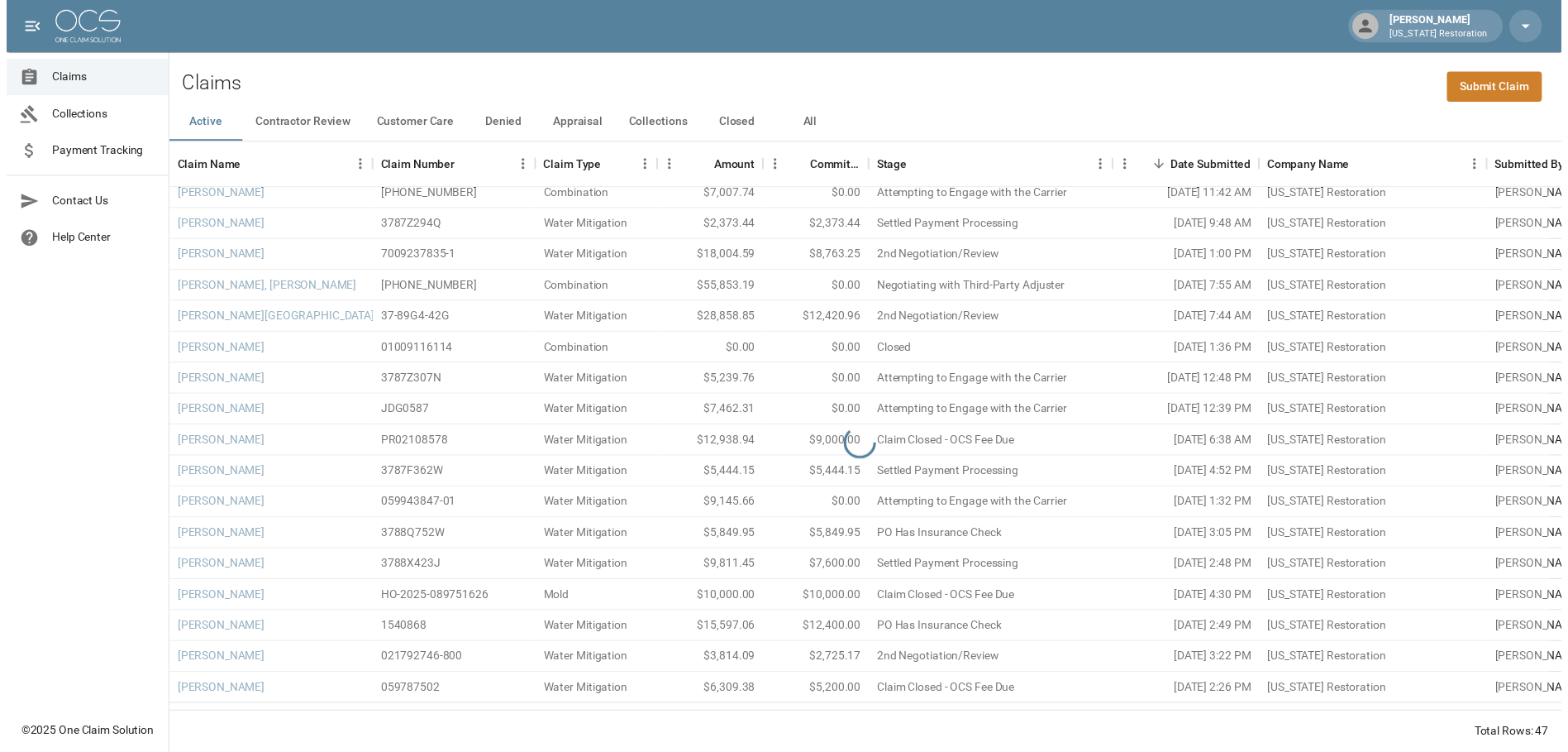
scroll to position [677, 0]
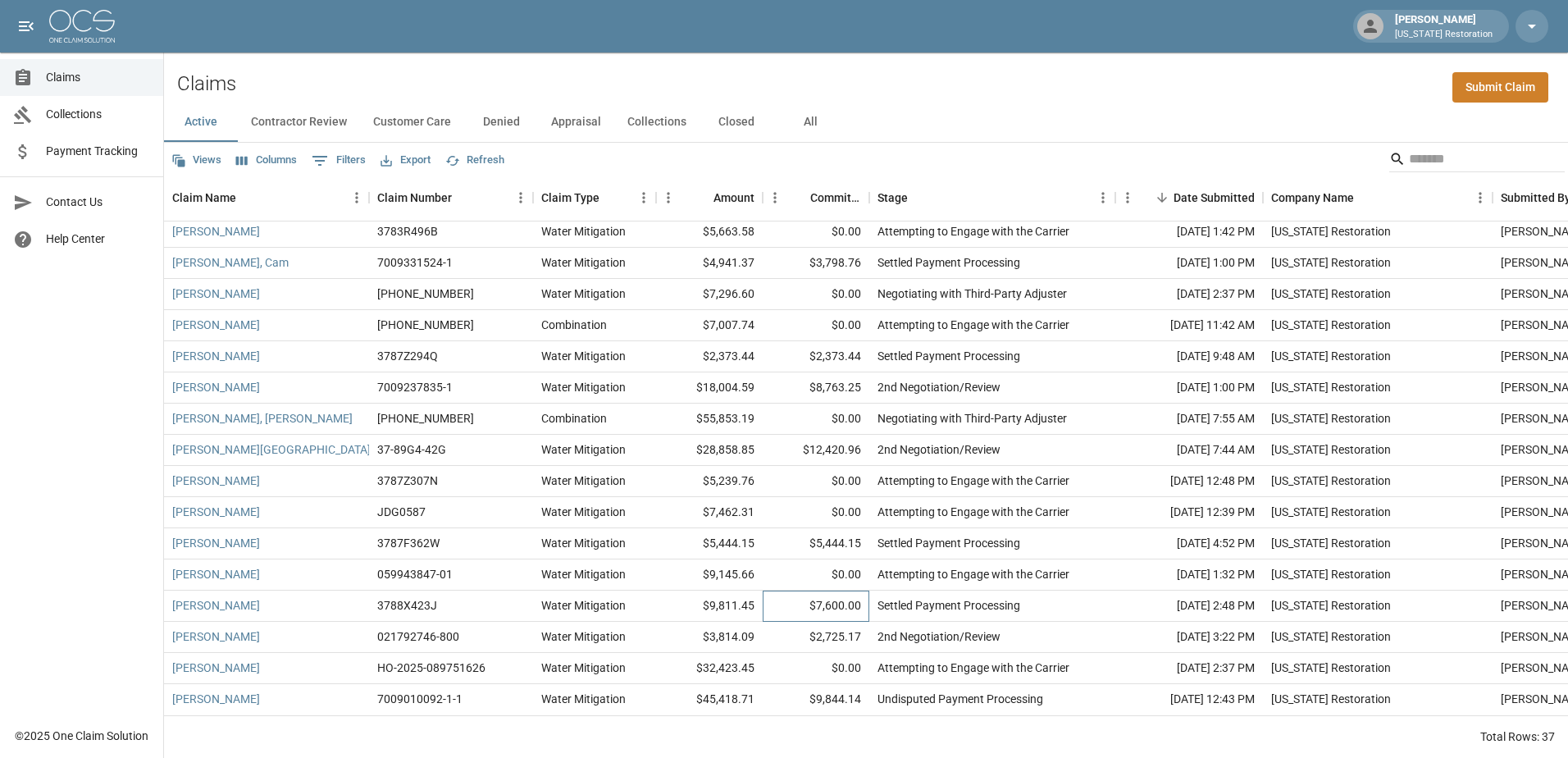
click at [791, 598] on div "$7,600.00" at bounding box center [816, 606] width 107 height 31
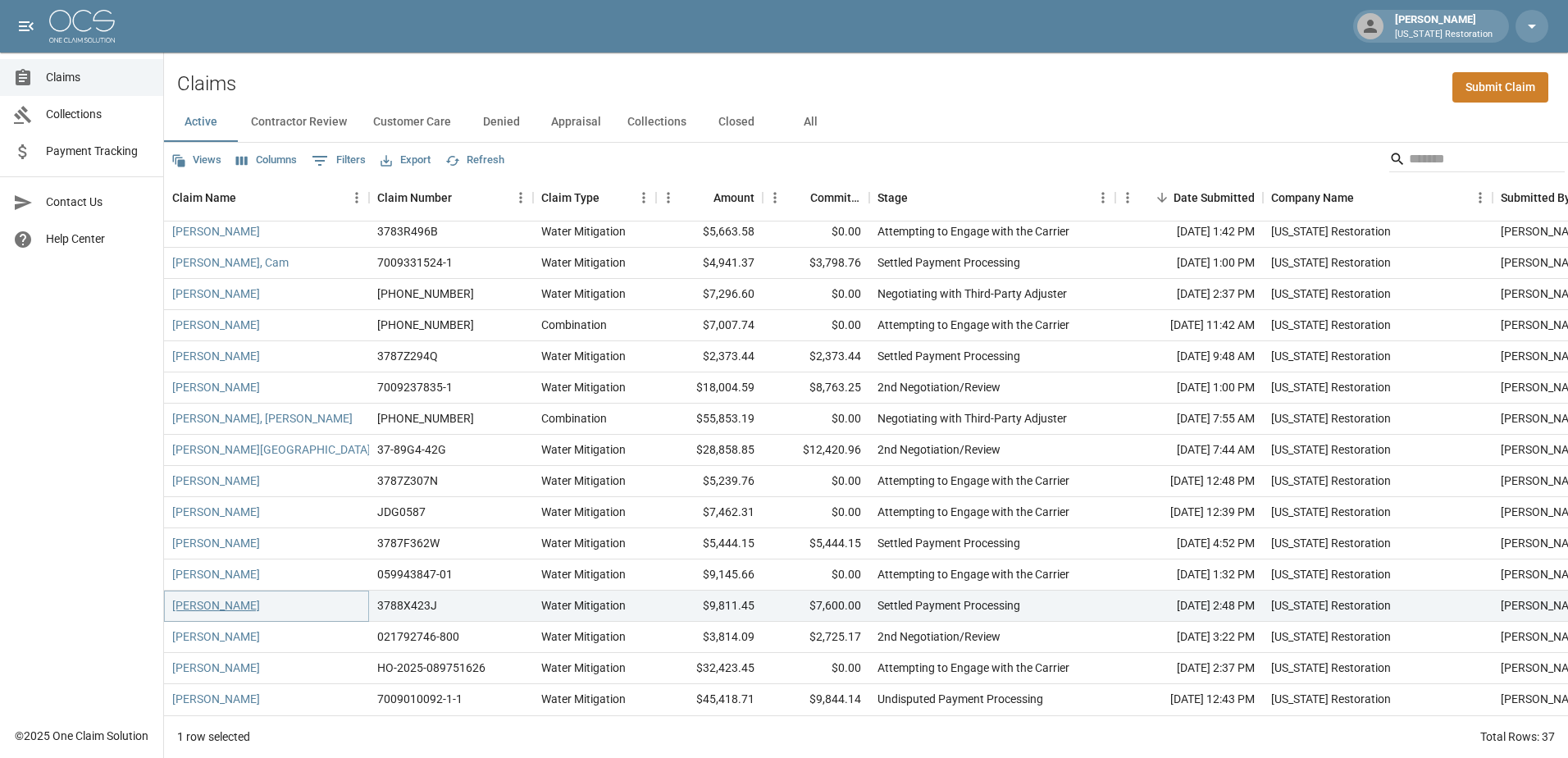
click at [211, 597] on link "[PERSON_NAME]" at bounding box center [215, 605] width 88 height 16
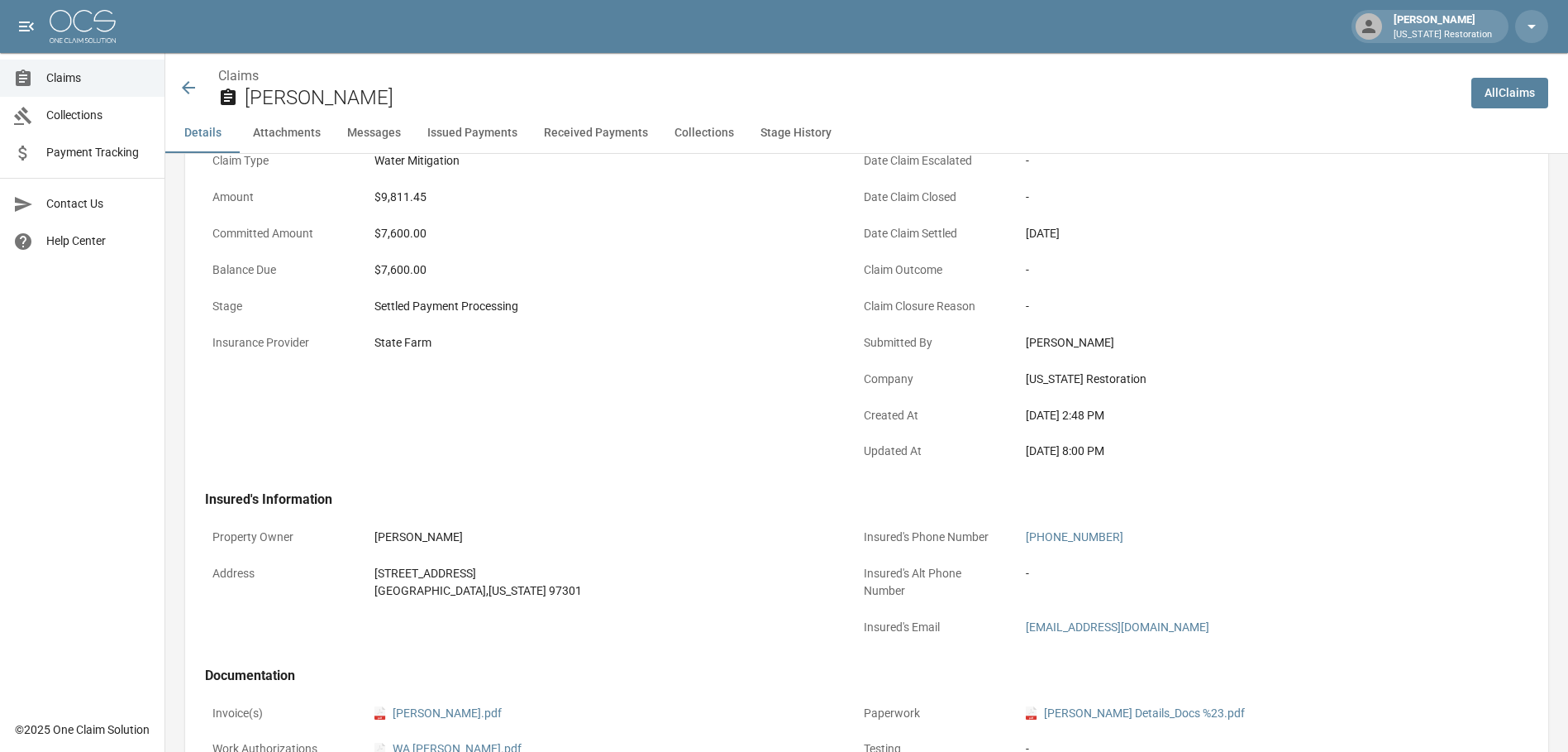
scroll to position [248, 0]
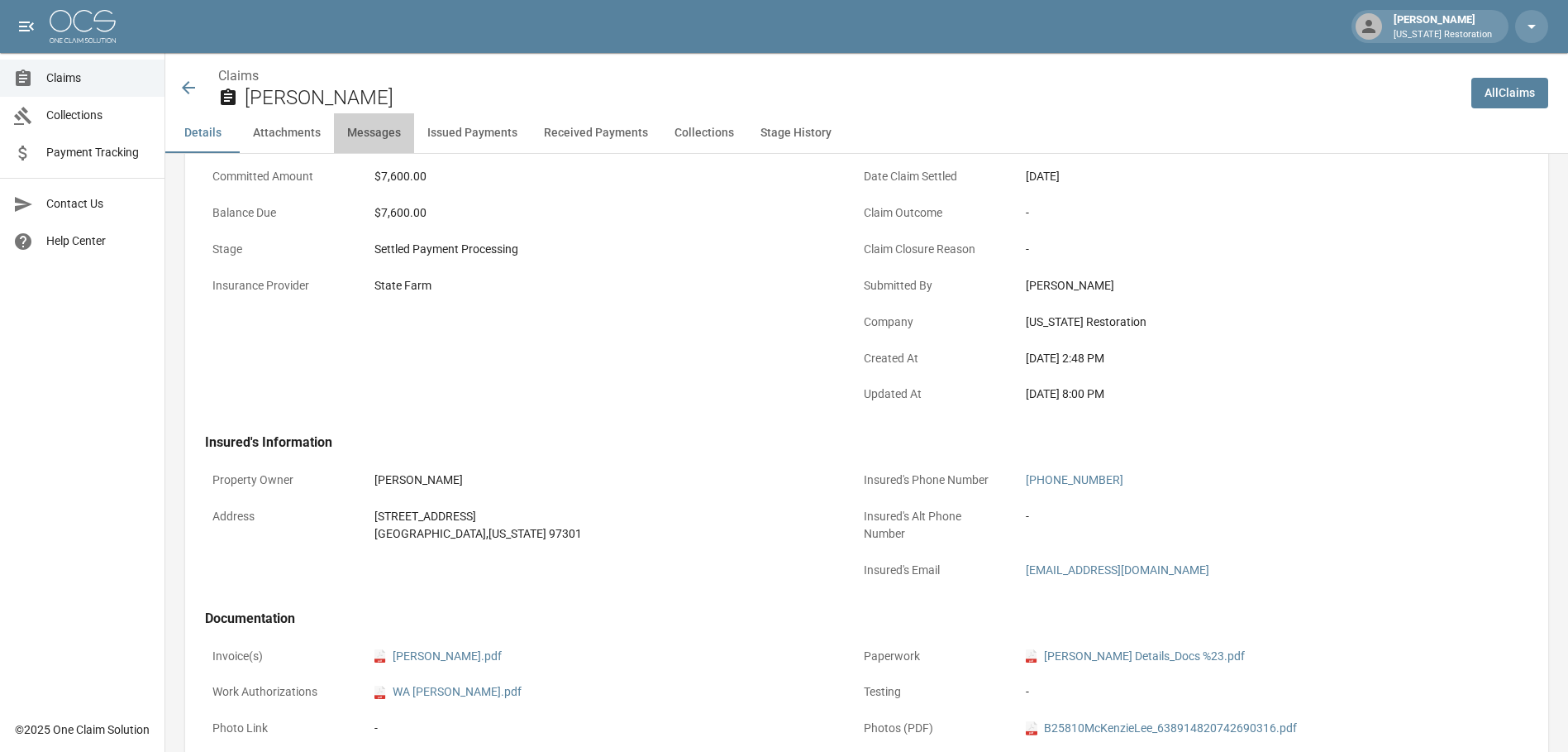
click at [385, 136] on button "Messages" at bounding box center [374, 133] width 80 height 40
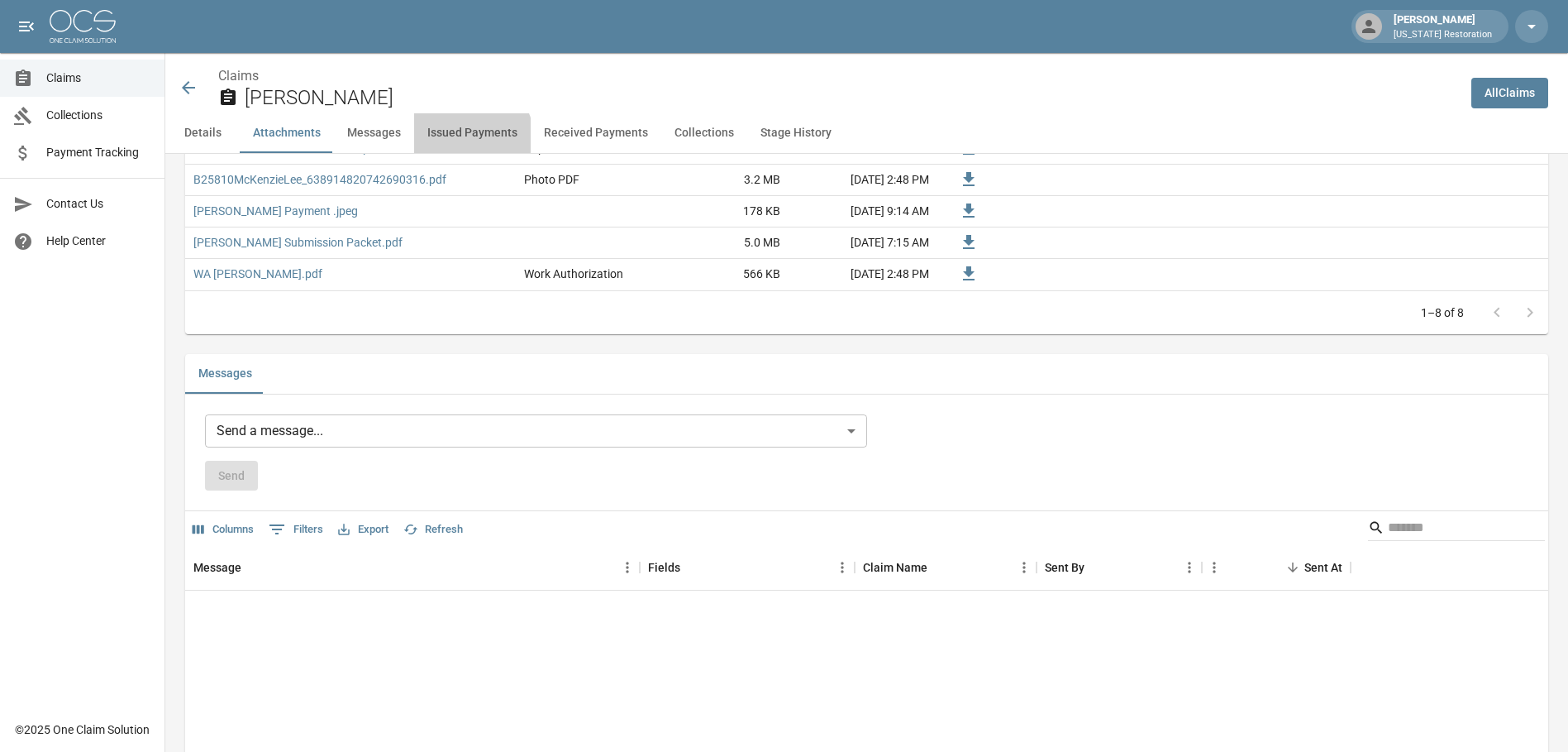
click at [462, 138] on button "Issued Payments" at bounding box center [472, 133] width 117 height 40
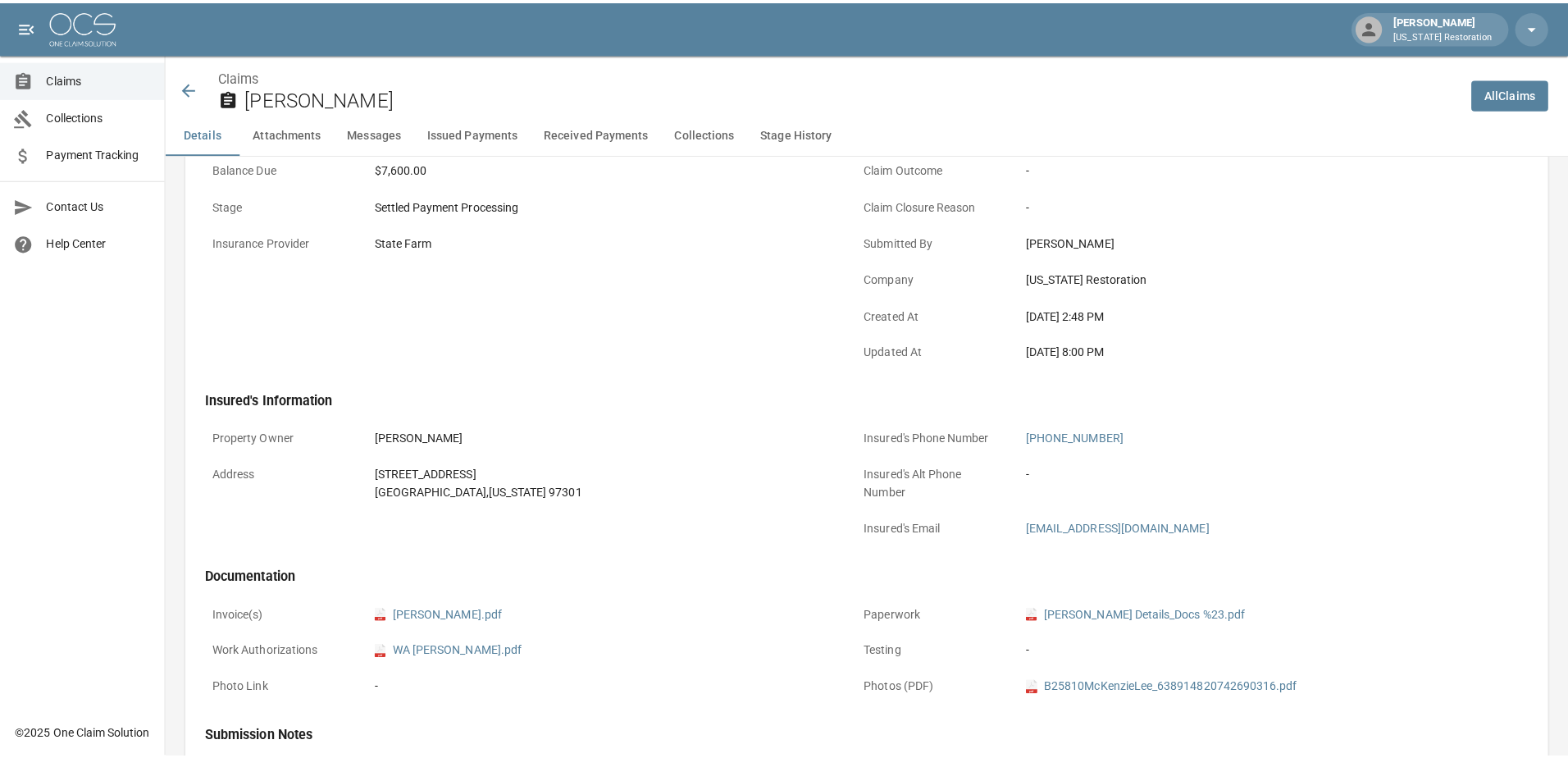
scroll to position [0, 0]
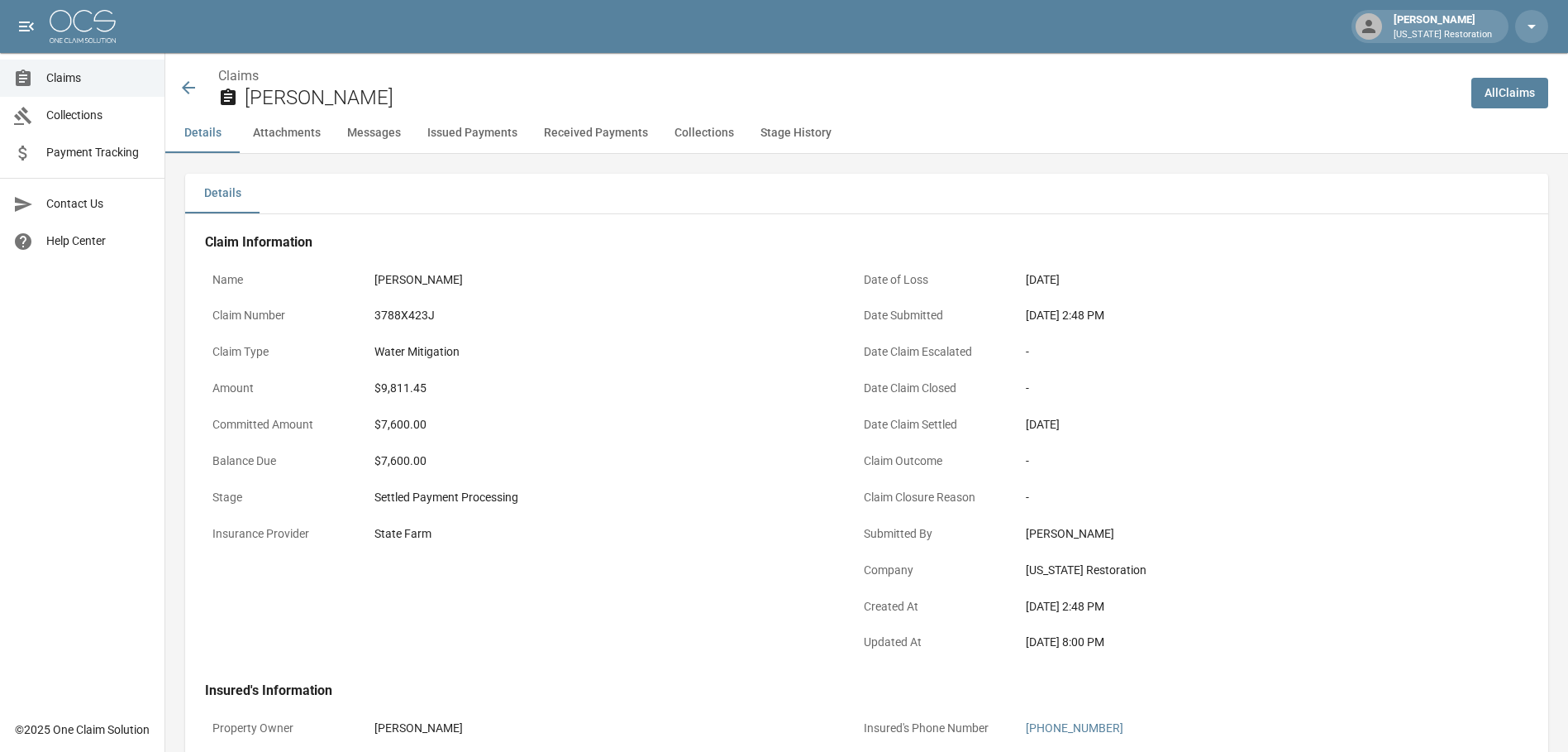
click at [196, 97] on icon at bounding box center [188, 88] width 20 height 20
